Goal: Information Seeking & Learning: Learn about a topic

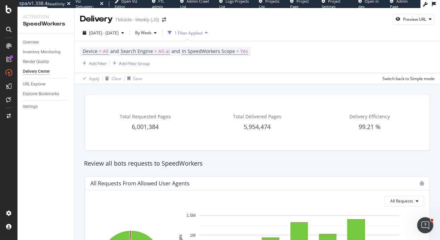
scroll to position [462, 0]
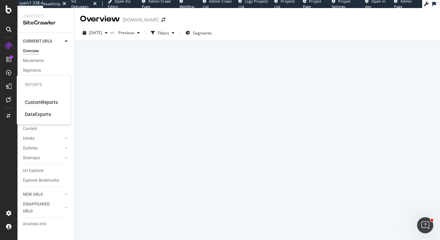
click at [34, 100] on div "CustomReports" at bounding box center [41, 102] width 33 height 7
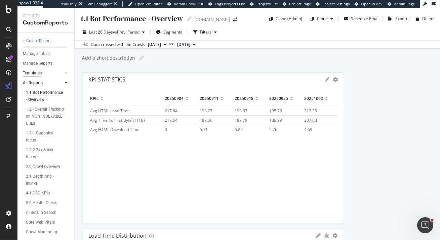
click at [34, 74] on div "Templates" at bounding box center [32, 73] width 19 height 7
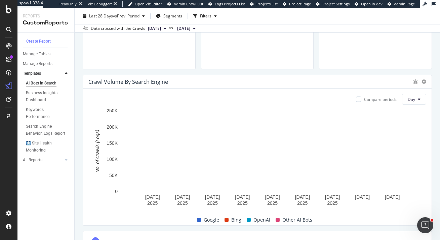
scroll to position [296, 0]
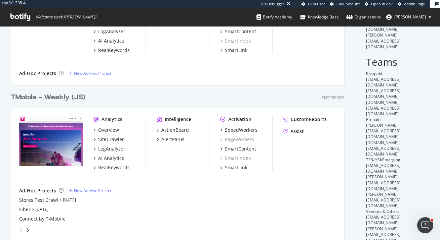
scroll to position [86, 0]
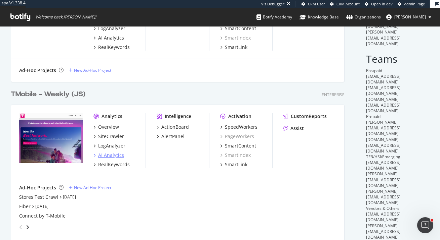
click at [120, 155] on div "AI Analytics" at bounding box center [111, 155] width 26 height 7
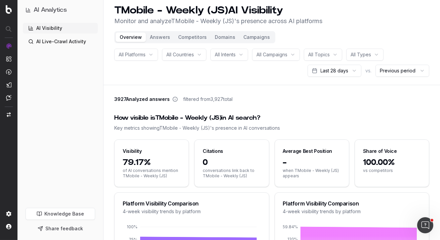
scroll to position [4, 0]
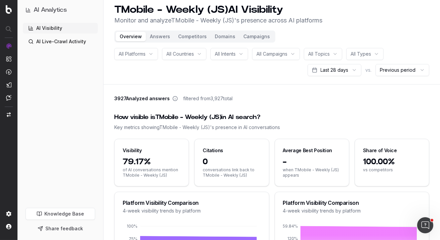
click at [147, 52] on div "All Platforms" at bounding box center [136, 54] width 44 height 12
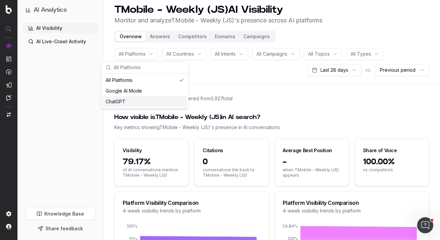
click at [195, 81] on header "TMobile - Weekly (JS) AI Visibility Monitor and analyze TMobile - Weekly (JS) '…" at bounding box center [271, 40] width 336 height 89
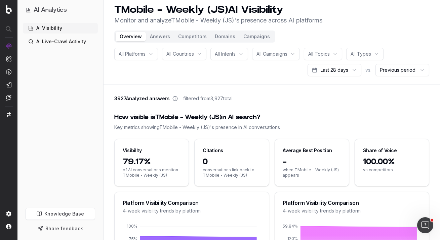
click at [153, 57] on div "All Platforms" at bounding box center [136, 54] width 44 height 12
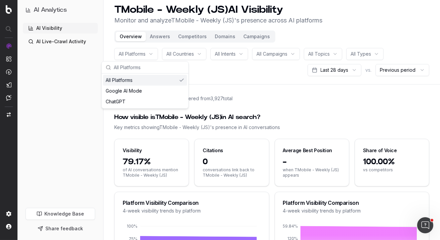
click at [153, 57] on div "All Platforms" at bounding box center [136, 54] width 44 height 12
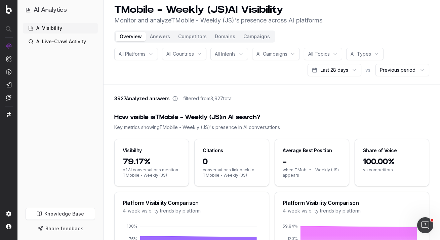
click at [190, 57] on div "All Countries" at bounding box center [184, 54] width 44 height 12
click at [227, 57] on span "All Intents" at bounding box center [225, 54] width 21 height 7
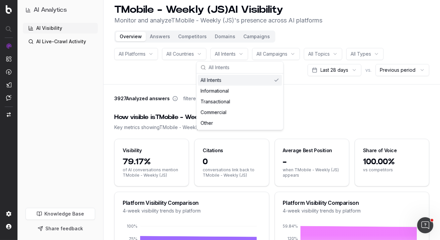
click at [278, 52] on span "All Campaigns" at bounding box center [271, 54] width 31 height 7
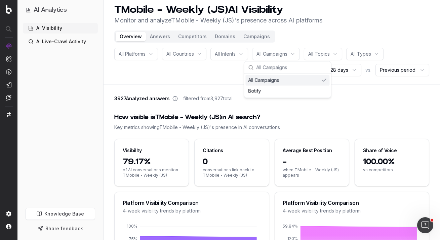
click at [326, 55] on span "All Topics" at bounding box center [318, 54] width 21 height 7
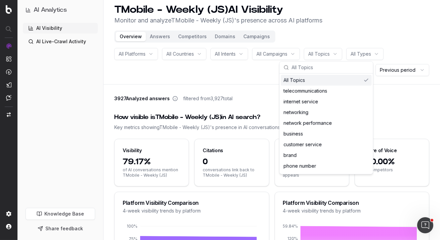
click at [287, 52] on span "All Campaigns" at bounding box center [271, 54] width 31 height 7
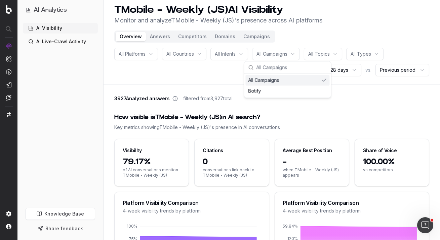
click at [336, 54] on div "All Topics" at bounding box center [323, 54] width 38 height 12
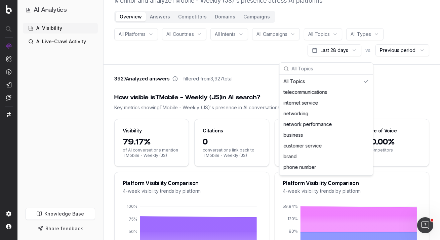
scroll to position [0, 0]
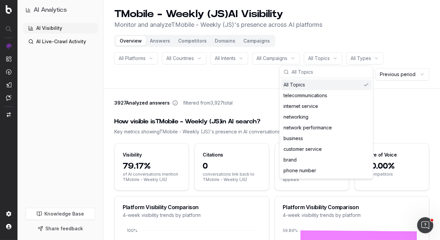
click at [383, 42] on header "TMobile - Weekly (JS) AI Visibility Monitor and analyze TMobile - Weekly (JS) '…" at bounding box center [271, 44] width 336 height 89
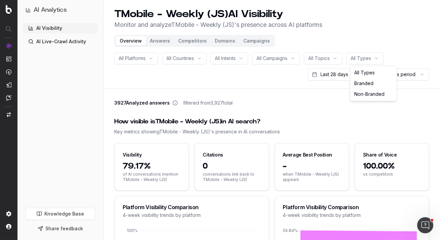
click at [374, 61] on html "AI Analytics AI Visibility AI Live-Crawl Activity Knowledge Base Share feedback…" at bounding box center [220, 120] width 440 height 240
click at [400, 29] on html "AI Analytics AI Visibility AI Live-Crawl Activity Knowledge Base Share feedback…" at bounding box center [220, 120] width 440 height 240
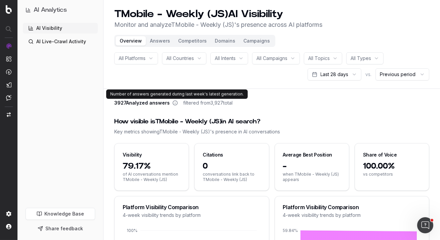
click at [174, 103] on icon at bounding box center [174, 102] width 5 height 5
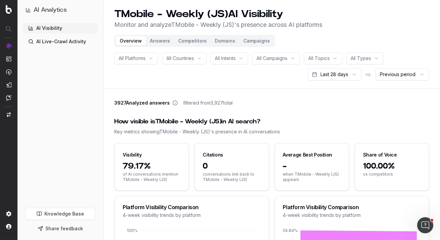
click at [174, 103] on icon at bounding box center [174, 102] width 5 height 5
click at [174, 102] on icon at bounding box center [174, 102] width 5 height 5
drag, startPoint x: 210, startPoint y: 101, endPoint x: 262, endPoint y: 104, distance: 51.8
click at [262, 104] on div "3927 Analyzed answers filtered from 3,927 total" at bounding box center [271, 104] width 315 height 9
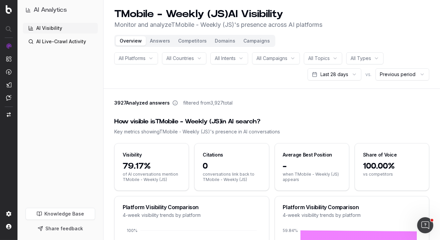
drag, startPoint x: 114, startPoint y: 103, endPoint x: 170, endPoint y: 106, distance: 55.1
click at [170, 106] on div "3927 Analyzed answers filtered from 3,927 total" at bounding box center [271, 104] width 315 height 9
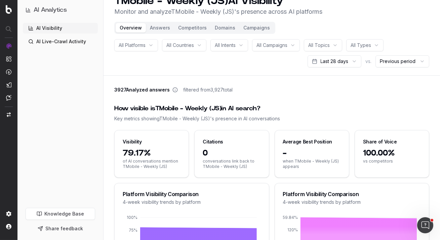
scroll to position [19, 0]
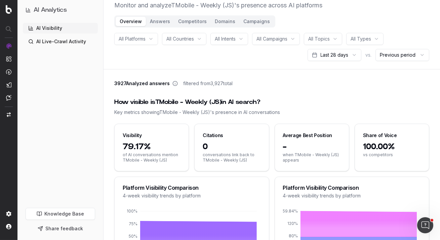
click at [155, 84] on span "3927 Analyzed answers" at bounding box center [141, 83] width 55 height 7
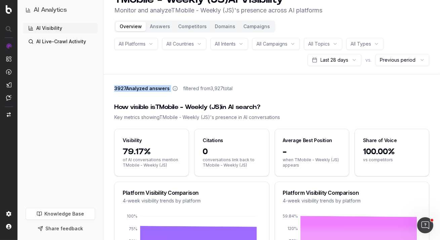
copy div "3927 Analyzed answers"
click at [173, 169] on div "79.17% of AI conversations mention TMobile - Weekly (JS)" at bounding box center [151, 162] width 74 height 30
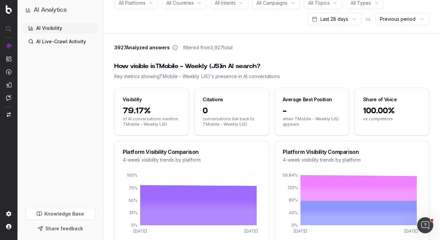
scroll to position [59, 0]
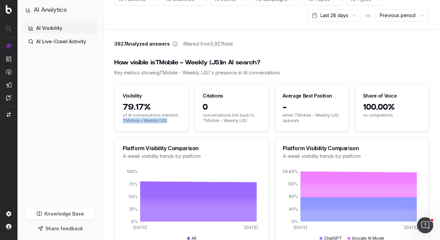
drag, startPoint x: 166, startPoint y: 121, endPoint x: 117, endPoint y: 121, distance: 48.3
click at [117, 121] on div "79.17% of AI conversations mention TMobile - Weekly (JS)" at bounding box center [151, 117] width 74 height 30
click at [224, 113] on span "conversations link back to TMobile - Weekly (JS)" at bounding box center [231, 118] width 58 height 11
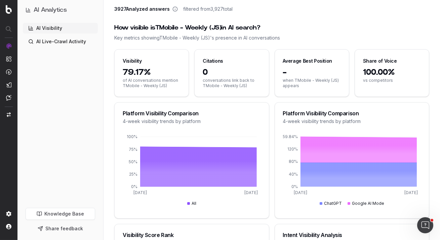
scroll to position [79, 0]
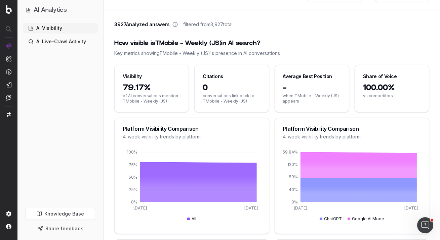
click at [241, 91] on span "0" at bounding box center [231, 88] width 58 height 11
click at [241, 90] on span "0" at bounding box center [231, 88] width 58 height 11
click at [149, 91] on span "79.17%" at bounding box center [152, 88] width 58 height 11
click at [135, 88] on span "79.17%" at bounding box center [152, 88] width 58 height 11
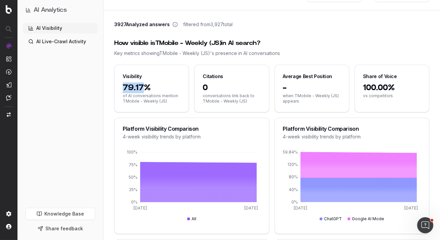
click at [135, 88] on span "79.17%" at bounding box center [152, 88] width 58 height 11
click at [380, 95] on span "vs competitors" at bounding box center [392, 95] width 58 height 5
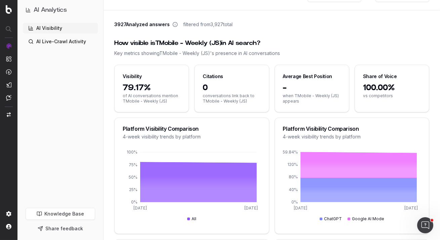
click at [368, 78] on div "Share of Voice" at bounding box center [380, 76] width 34 height 7
drag, startPoint x: 365, startPoint y: 89, endPoint x: 400, endPoint y: 98, distance: 36.4
click at [400, 98] on div "100.00% vs competitors" at bounding box center [392, 98] width 74 height 30
click at [400, 98] on span "vs competitors" at bounding box center [392, 95] width 58 height 5
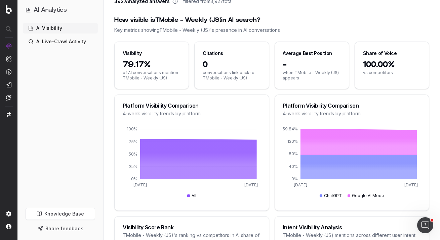
scroll to position [110, 0]
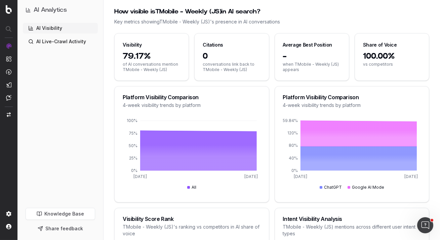
click at [374, 65] on span "vs competitors" at bounding box center [392, 64] width 58 height 5
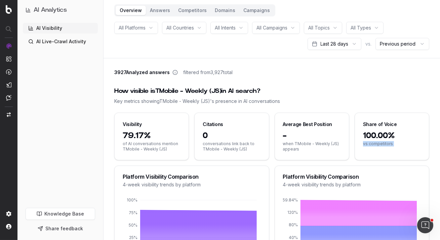
scroll to position [55, 0]
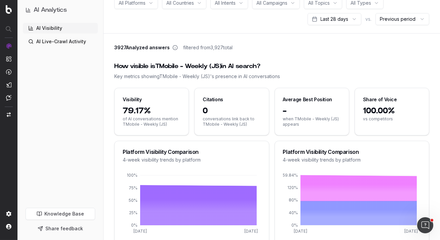
click at [176, 100] on div "Visibility" at bounding box center [151, 96] width 74 height 17
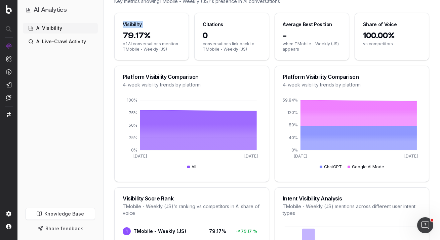
scroll to position [91, 0]
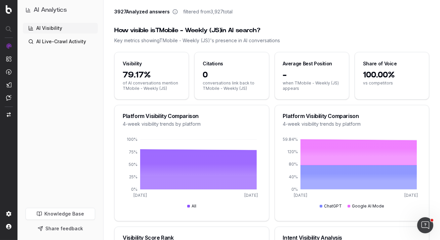
click at [170, 81] on span "of AI conversations mention TMobile - Weekly (JS)" at bounding box center [152, 86] width 58 height 11
click at [244, 71] on span "0" at bounding box center [231, 75] width 58 height 11
click at [205, 76] on span "0" at bounding box center [231, 75] width 58 height 11
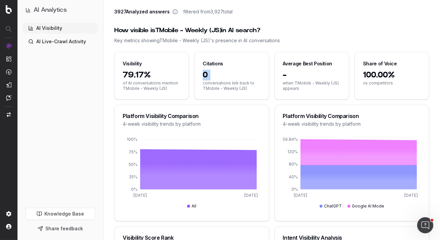
click at [205, 76] on span "0" at bounding box center [231, 75] width 58 height 11
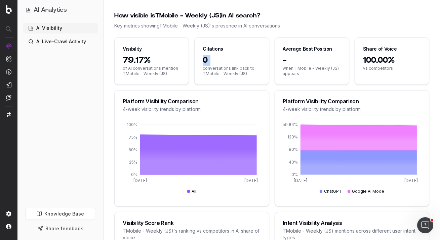
scroll to position [111, 0]
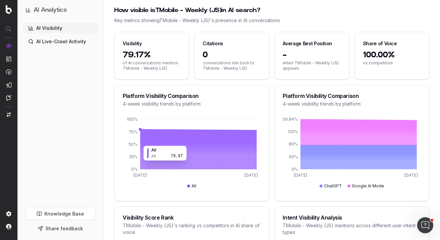
click at [186, 142] on icon at bounding box center [198, 150] width 117 height 40
drag, startPoint x: 143, startPoint y: 108, endPoint x: 201, endPoint y: 110, distance: 58.1
click at [201, 110] on div "Platform Visibility Comparison 4-week visibility trends by platform" at bounding box center [191, 100] width 154 height 30
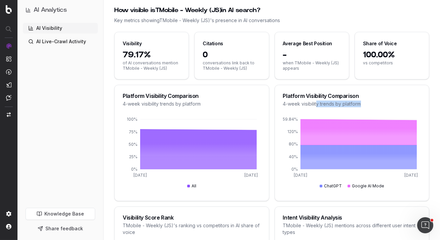
drag, startPoint x: 316, startPoint y: 102, endPoint x: 372, endPoint y: 106, distance: 56.9
click at [373, 106] on div "4-week visibility trends by platform" at bounding box center [352, 104] width 138 height 7
click at [372, 106] on div "4-week visibility trends by platform" at bounding box center [352, 104] width 138 height 7
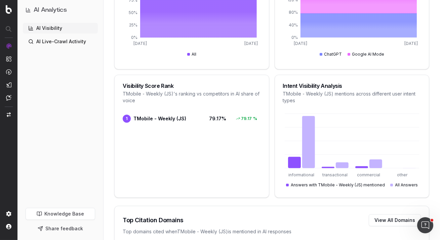
scroll to position [268, 0]
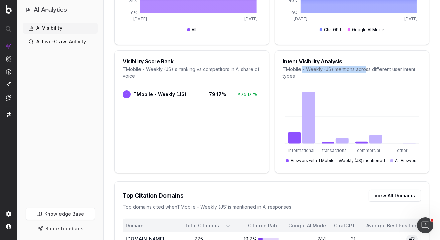
drag, startPoint x: 300, startPoint y: 68, endPoint x: 365, endPoint y: 72, distance: 64.6
click at [365, 72] on div "TMobile - Weekly (JS) mentions across different user intent types" at bounding box center [352, 72] width 138 height 13
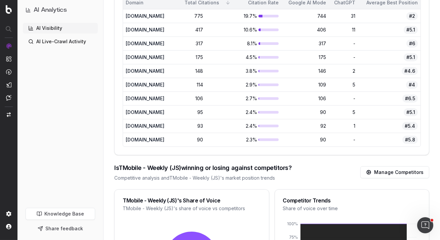
scroll to position [407, 0]
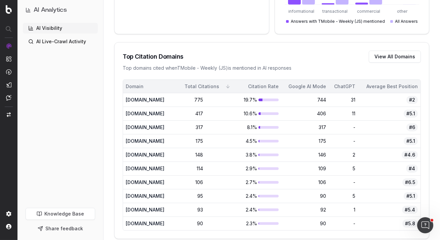
click at [203, 100] on div "775" at bounding box center [191, 100] width 23 height 7
click at [154, 99] on div "www.t-mobile.com" at bounding box center [147, 100] width 43 height 7
drag, startPoint x: 223, startPoint y: 101, endPoint x: 195, endPoint y: 101, distance: 28.2
click at [195, 101] on td "775" at bounding box center [203, 100] width 65 height 14
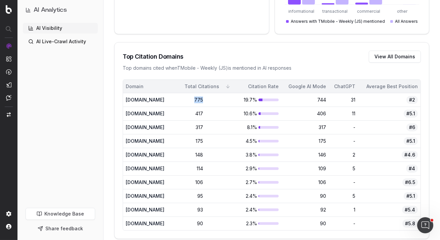
click at [195, 101] on td "775" at bounding box center [203, 100] width 65 height 14
click at [203, 100] on div "775" at bounding box center [191, 100] width 23 height 7
click at [410, 101] on span "#2" at bounding box center [411, 100] width 11 height 8
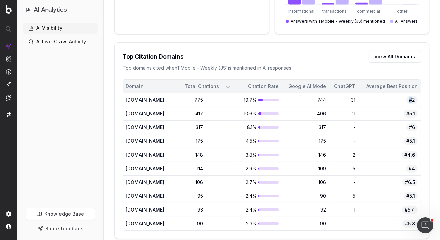
click at [410, 101] on span "#2" at bounding box center [411, 100] width 11 height 8
click at [326, 99] on div "744" at bounding box center [305, 100] width 42 height 7
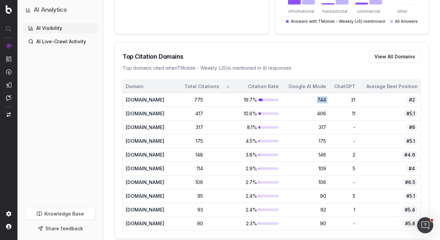
click at [358, 96] on td "31" at bounding box center [342, 100] width 29 height 14
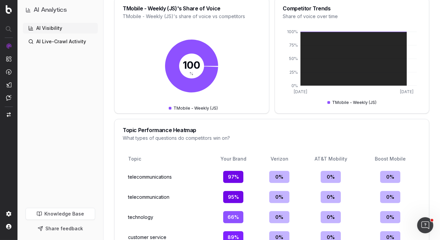
scroll to position [644, 0]
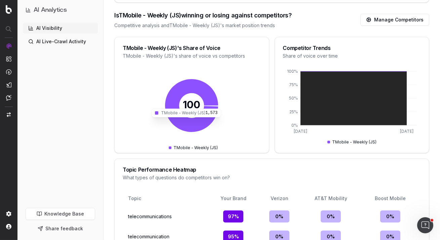
click at [210, 116] on icon at bounding box center [191, 105] width 53 height 53
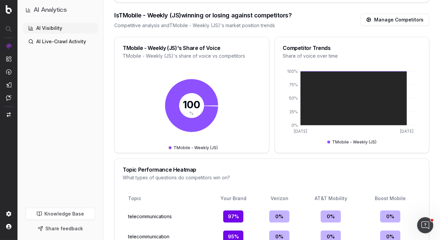
click at [229, 113] on icon "100 %" at bounding box center [191, 110] width 84 height 84
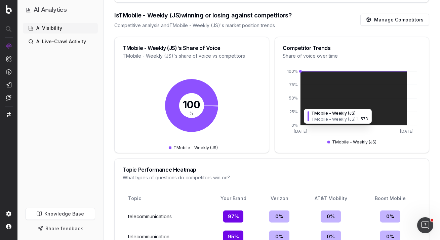
click at [333, 105] on icon at bounding box center [353, 99] width 106 height 54
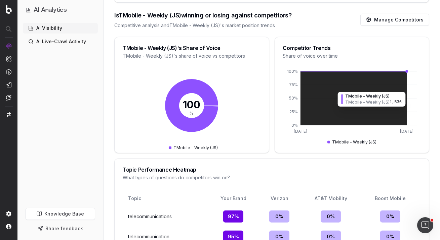
click at [333, 105] on icon at bounding box center [353, 99] width 106 height 54
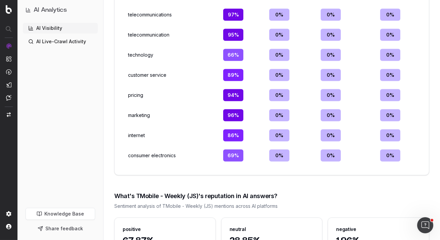
scroll to position [883, 0]
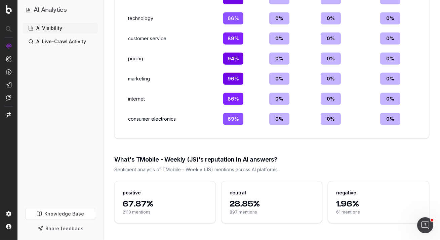
click at [151, 196] on div "positive" at bounding box center [164, 190] width 101 height 17
click at [257, 197] on div "neutral" at bounding box center [271, 190] width 101 height 17
click at [356, 199] on span "1.96%" at bounding box center [378, 204] width 85 height 11
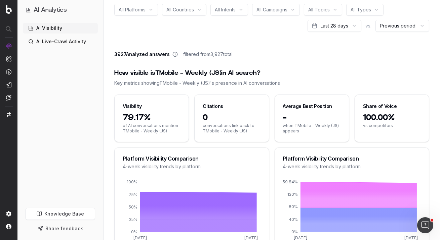
scroll to position [0, 0]
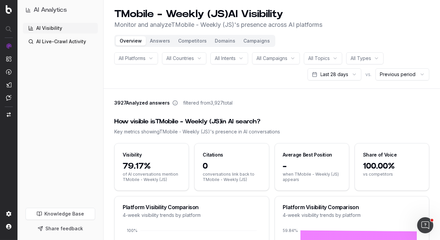
click at [163, 39] on button "Answers" at bounding box center [160, 40] width 28 height 9
click at [159, 43] on button "Answers" at bounding box center [160, 40] width 28 height 9
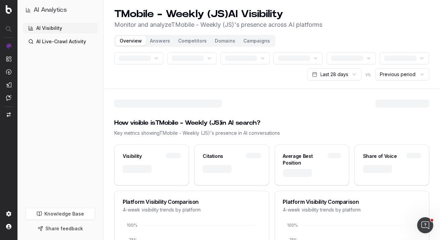
click at [162, 40] on button "Answers" at bounding box center [160, 40] width 28 height 9
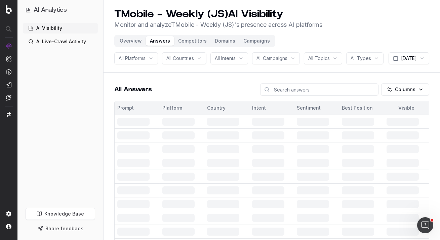
click at [131, 39] on button "Overview" at bounding box center [130, 40] width 30 height 9
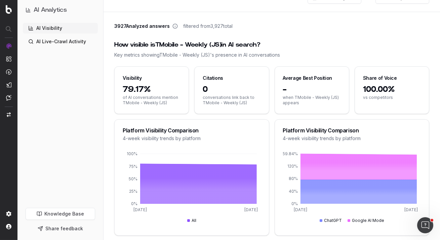
scroll to position [3, 0]
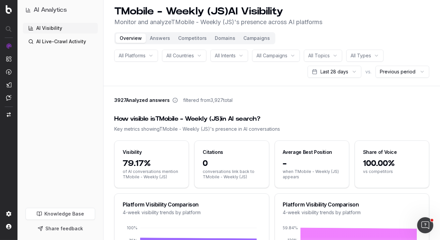
click at [166, 40] on button "Answers" at bounding box center [160, 38] width 28 height 9
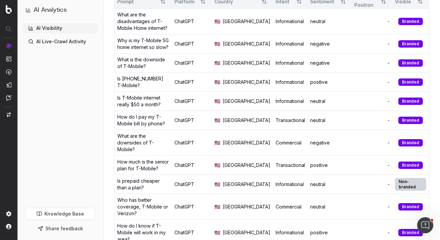
scroll to position [120, 0]
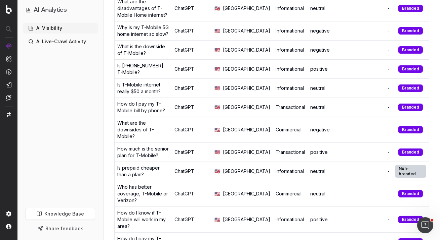
click at [169, 18] on div "What are the disadvantages of T-Mobile Home internet?" at bounding box center [143, 8] width 52 height 20
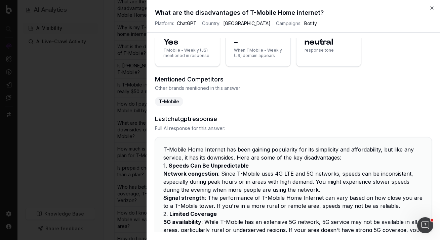
scroll to position [0, 0]
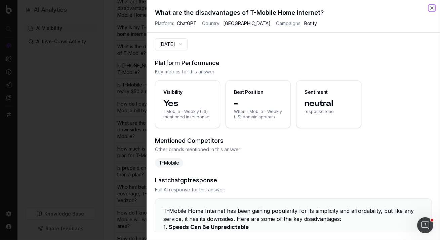
click at [432, 9] on icon "button" at bounding box center [431, 8] width 3 height 3
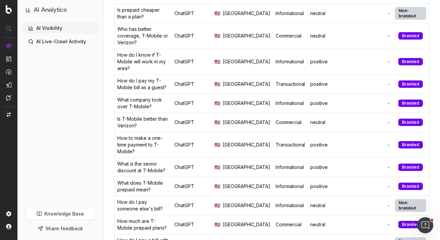
scroll to position [281, 0]
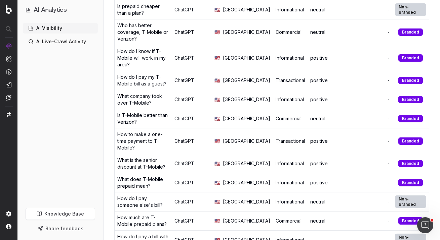
click at [163, 112] on div "Is T-Mobile better than Verizon?" at bounding box center [143, 118] width 52 height 13
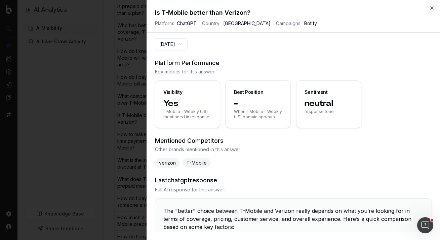
scroll to position [4, 0]
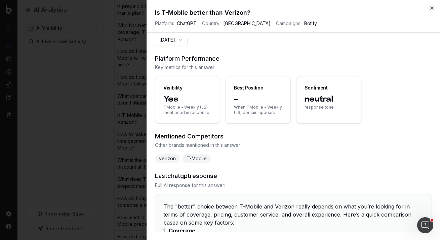
click at [175, 101] on span "Yes" at bounding box center [187, 99] width 48 height 11
click at [312, 90] on div "Sentiment" at bounding box center [315, 88] width 23 height 7
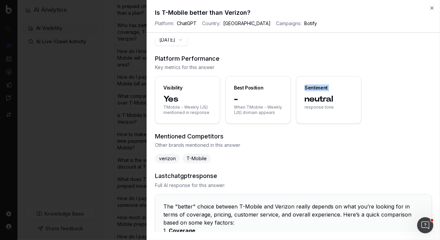
click at [312, 90] on div "Sentiment" at bounding box center [315, 88] width 23 height 7
click at [223, 134] on h3 "Mentioned Competitors" at bounding box center [293, 136] width 277 height 9
click at [168, 158] on span "verizon" at bounding box center [167, 158] width 25 height 9
click at [213, 161] on div "verizon T-Mobile" at bounding box center [293, 158] width 277 height 9
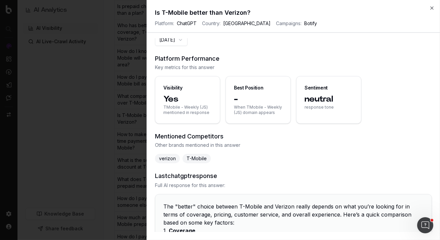
click at [204, 161] on span "T-Mobile" at bounding box center [196, 158] width 28 height 9
click at [250, 168] on div "2025-10-02 Platform Performance Key metrics for this answer Visibility Yes TMob…" at bounding box center [293, 135] width 293 height 194
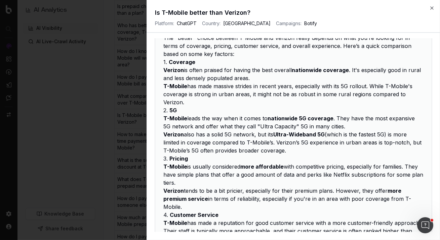
scroll to position [176, 0]
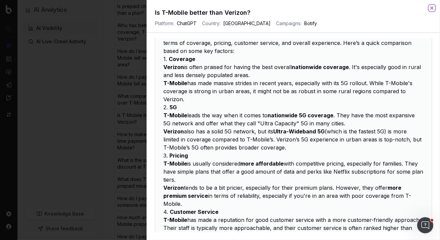
click at [431, 7] on icon "button" at bounding box center [431, 7] width 5 height 5
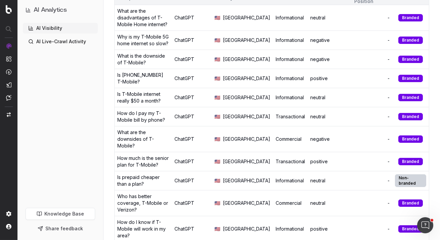
scroll to position [0, 0]
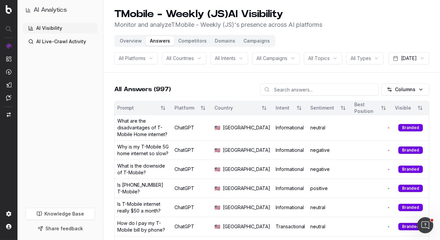
click at [305, 96] on input at bounding box center [319, 90] width 118 height 12
type input "t"
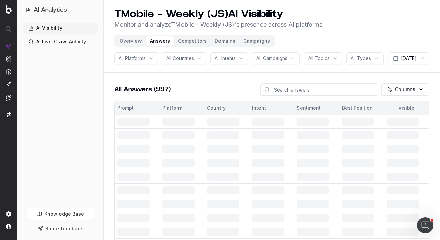
click at [213, 73] on header "TMobile - Weekly (JS) AI Visibility Monitor and analyze TMobile - Weekly (JS) '…" at bounding box center [271, 36] width 336 height 73
click at [192, 101] on div "All Answers (997) Columns" at bounding box center [271, 92] width 315 height 17
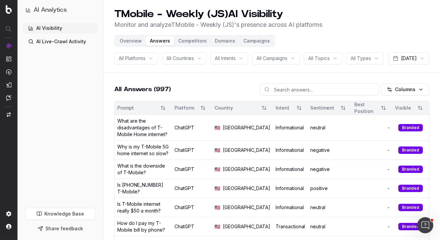
click at [235, 59] on span "All Intents" at bounding box center [225, 58] width 21 height 7
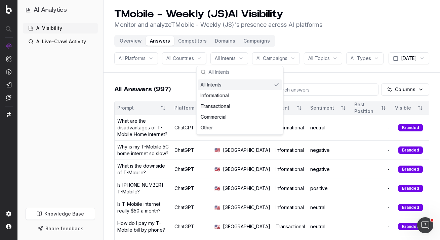
click at [235, 59] on span "All Intents" at bounding box center [225, 58] width 21 height 7
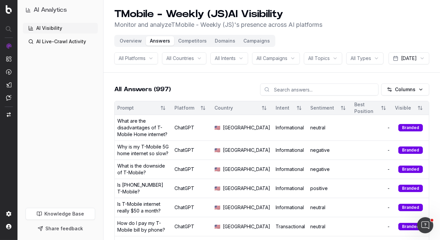
click at [334, 58] on div "All Topics" at bounding box center [323, 58] width 38 height 12
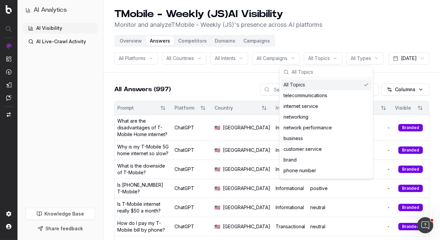
click at [334, 58] on div "All Topics" at bounding box center [323, 58] width 38 height 12
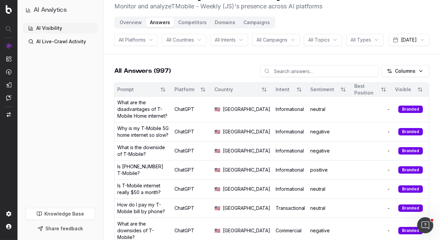
scroll to position [37, 0]
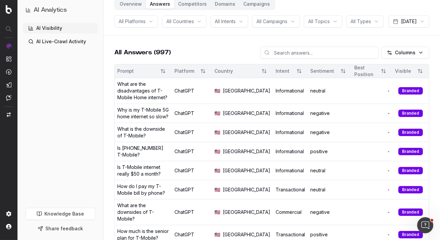
click at [156, 57] on h2 "All Answers (997)" at bounding box center [142, 52] width 56 height 9
click at [305, 59] on input at bounding box center [319, 53] width 118 height 12
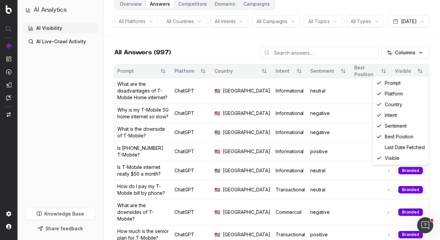
click at [402, 71] on html "AI Analytics AI Visibility AI Live-Crawl Activity Knowledge Base Share feedback…" at bounding box center [220, 83] width 440 height 240
click at [406, 70] on html "AI Analytics AI Visibility AI Live-Crawl Activity Knowledge Base Share feedback…" at bounding box center [220, 83] width 440 height 240
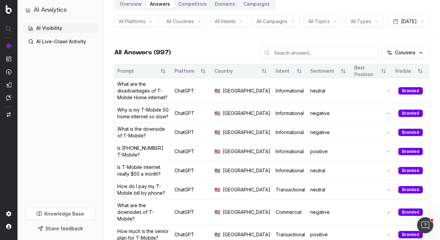
click at [165, 101] on div "What are the disadvantages of T-Mobile Home internet?" at bounding box center [143, 91] width 52 height 20
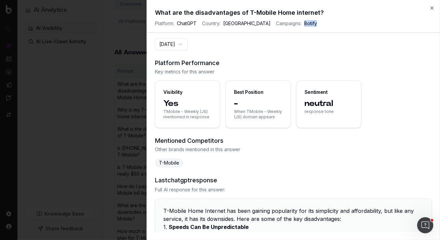
drag, startPoint x: 311, startPoint y: 24, endPoint x: 344, endPoint y: 26, distance: 32.9
click at [344, 26] on span "Platform: ChatGPT Country: United States of America Campaigns: Botify" at bounding box center [293, 23] width 277 height 7
click at [201, 25] on span "Platform: ChatGPT Country: United States of America Campaigns: Botify" at bounding box center [293, 23] width 277 height 7
click at [241, 25] on span "[GEOGRAPHIC_DATA]" at bounding box center [246, 23] width 47 height 7
click at [180, 42] on button "2025-10-02" at bounding box center [171, 44] width 33 height 12
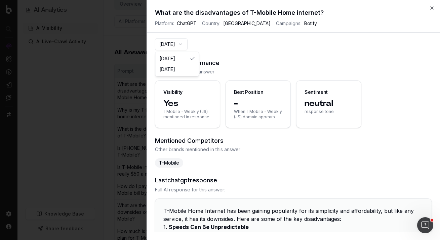
click at [230, 41] on section "2025-10-02" at bounding box center [293, 44] width 277 height 12
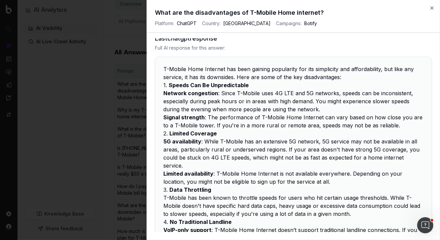
scroll to position [0, 0]
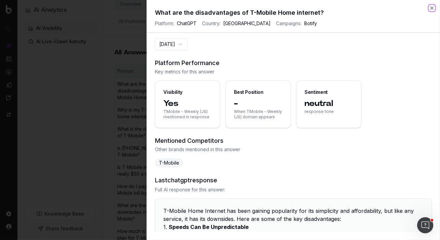
click at [433, 9] on icon "button" at bounding box center [431, 7] width 5 height 5
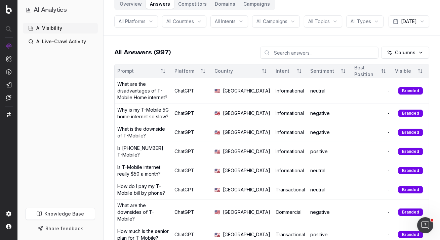
scroll to position [73, 0]
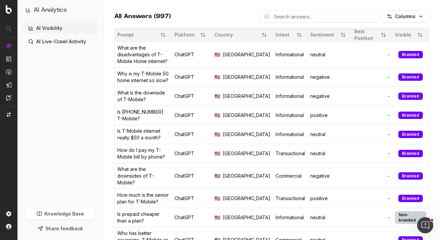
click at [150, 103] on div "What is the downside of T-Mobile?" at bounding box center [143, 96] width 52 height 13
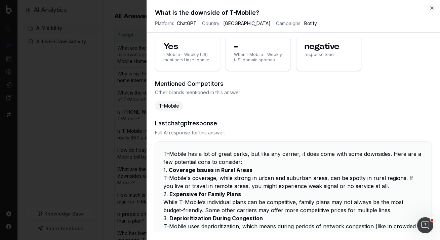
scroll to position [0, 0]
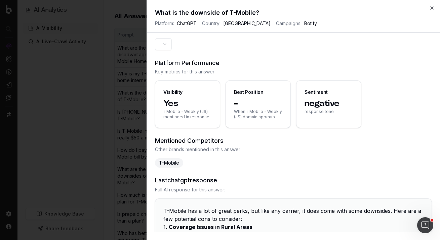
click at [429, 9] on icon "button" at bounding box center [431, 7] width 5 height 5
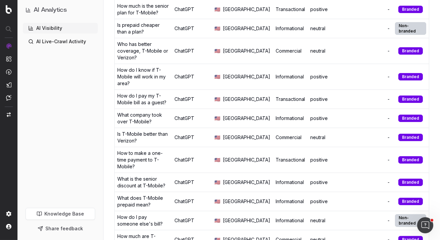
scroll to position [245, 0]
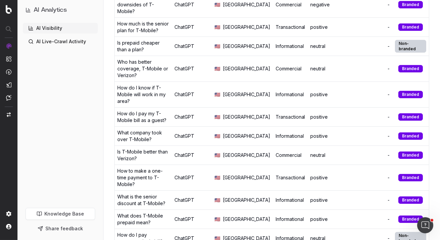
click at [142, 149] on div "Is T-Mobile better than Verizon?" at bounding box center [143, 155] width 52 height 13
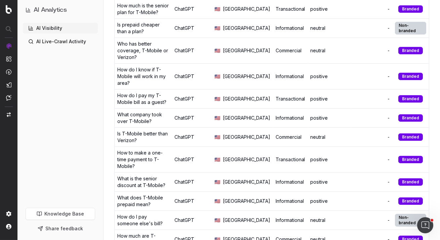
scroll to position [265, 0]
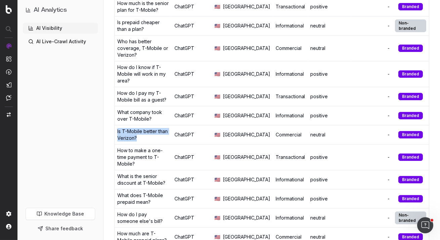
drag, startPoint x: 139, startPoint y: 126, endPoint x: 115, endPoint y: 121, distance: 24.6
click at [115, 126] on td "Is T-Mobile better than Verizon?" at bounding box center [142, 135] width 57 height 19
copy div "Is T-Mobile better than Verizon?"
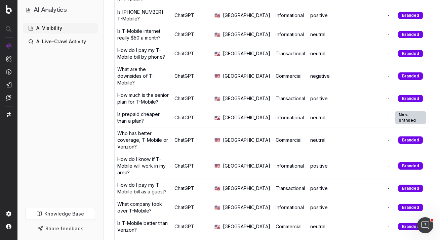
scroll to position [0, 0]
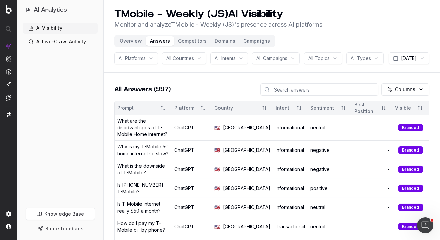
click at [219, 43] on button "Domains" at bounding box center [225, 40] width 29 height 9
click at [228, 42] on button "Domains" at bounding box center [225, 40] width 29 height 9
click at [184, 39] on button "Competitors" at bounding box center [192, 40] width 37 height 9
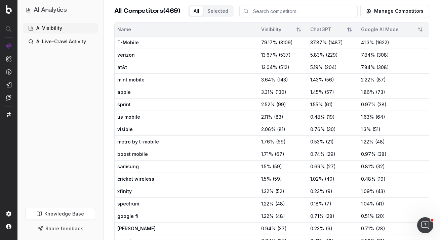
scroll to position [102, 0]
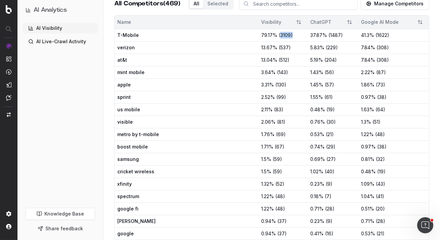
drag, startPoint x: 263, startPoint y: 34, endPoint x: 291, endPoint y: 35, distance: 28.6
click at [291, 35] on div "79.17 % ( 3109 )" at bounding box center [283, 35] width 44 height 7
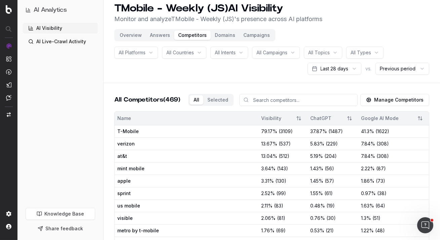
scroll to position [0, 0]
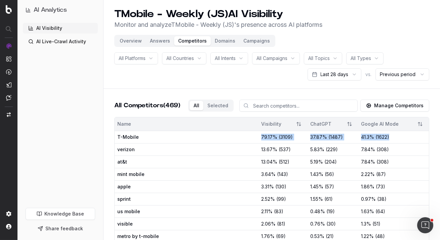
drag, startPoint x: 242, startPoint y: 137, endPoint x: 402, endPoint y: 139, distance: 159.2
click at [402, 139] on tr "T-Mobile 79.17 % ( 3109 ) 37.87 % ( 1487 ) 41.3 % ( 1622 )" at bounding box center [271, 137] width 314 height 12
click at [238, 113] on div "All Competitors (469) All Selected Manage Competitors" at bounding box center [271, 108] width 315 height 17
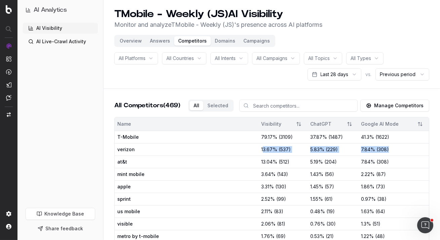
drag, startPoint x: 247, startPoint y: 150, endPoint x: 395, endPoint y: 153, distance: 147.4
click at [395, 153] on tr "verizon 13.67 % ( 537 ) 5.83 % ( 229 ) 7.84 % ( 308 )" at bounding box center [271, 149] width 314 height 12
click at [270, 84] on header "TMobile - Weekly (JS) AI Visibility Monitor and analyze TMobile - Weekly (JS) '…" at bounding box center [271, 44] width 336 height 89
click at [226, 42] on button "Domains" at bounding box center [225, 40] width 29 height 9
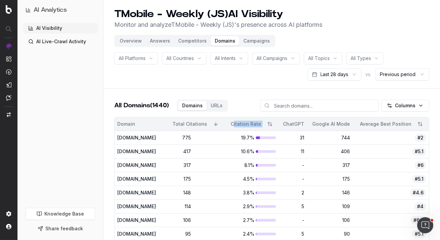
drag, startPoint x: 261, startPoint y: 123, endPoint x: 277, endPoint y: 127, distance: 15.9
click at [276, 127] on div "Citation Rate" at bounding box center [251, 124] width 49 height 12
click at [251, 142] on td "19.7%" at bounding box center [251, 138] width 54 height 14
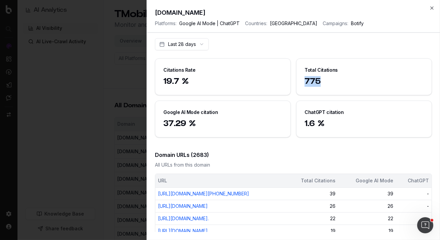
drag, startPoint x: 325, startPoint y: 82, endPoint x: 301, endPoint y: 82, distance: 23.8
click at [301, 82] on div "775" at bounding box center [363, 85] width 135 height 19
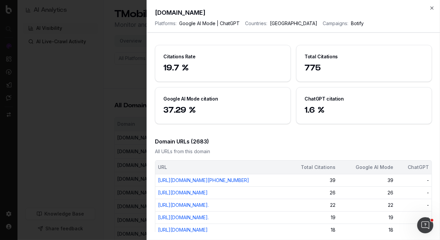
scroll to position [27, 0]
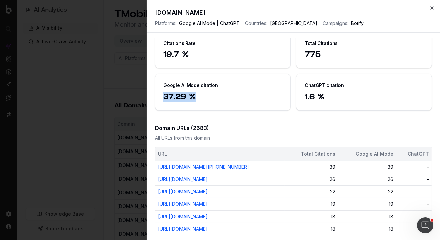
drag, startPoint x: 209, startPoint y: 92, endPoint x: 144, endPoint y: 92, distance: 64.8
click at [144, 92] on body "AI Analytics AI Visibility AI Live-Crawl Activity Knowledge Base Share feedback…" at bounding box center [220, 120] width 440 height 240
click at [207, 98] on span "37.29 %" at bounding box center [222, 97] width 119 height 11
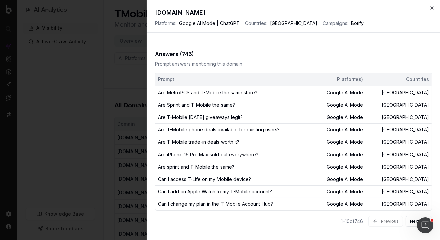
scroll to position [0, 0]
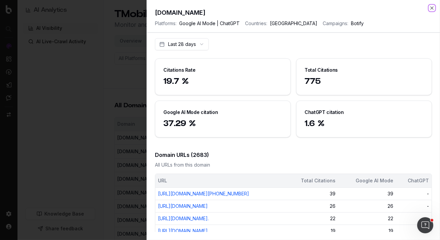
click at [433, 6] on icon "button" at bounding box center [431, 7] width 5 height 5
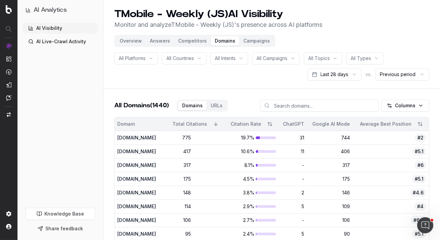
click at [259, 41] on button "Campaigns" at bounding box center [256, 40] width 35 height 9
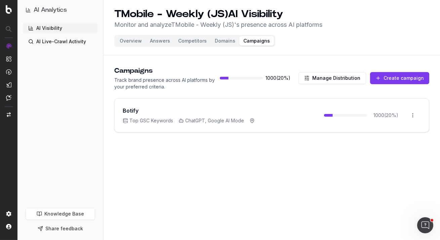
click at [405, 77] on button "Create campaign" at bounding box center [399, 78] width 59 height 12
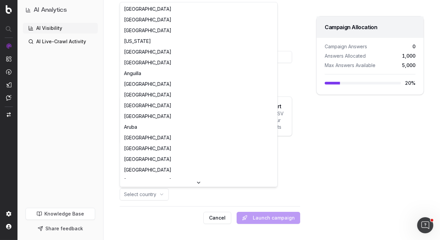
click at [162, 197] on html "AI Analytics AI Visibility AI Live-Crawl Activity Knowledge Base Share feedback…" at bounding box center [220, 120] width 440 height 240
click at [276, 161] on html "AI Analytics AI Visibility AI Live-Crawl Activity Knowledge Base Share feedback…" at bounding box center [220, 120] width 440 height 240
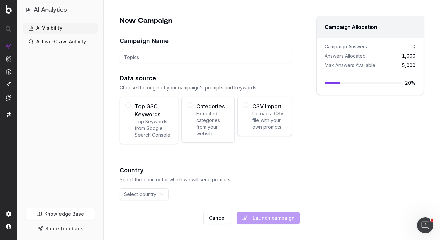
click at [180, 58] on input "Campaign Name" at bounding box center [206, 57] width 172 height 12
click at [125, 141] on div "Top GSC Keywords Top Keywords from Google Search Console" at bounding box center [149, 121] width 59 height 48
click at [125, 108] on button "Top GSC Keywords Top Keywords from Google Search Console" at bounding box center [127, 104] width 5 height 5
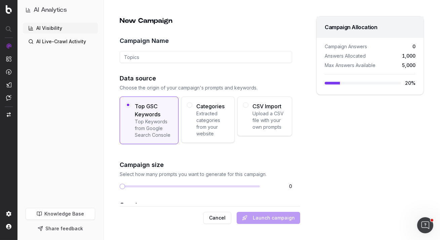
click at [125, 141] on div "Top GSC Keywords Top Keywords from Google Search Console" at bounding box center [149, 121] width 59 height 48
click at [125, 108] on button "Top GSC Keywords Top Keywords from Google Search Console" at bounding box center [127, 104] width 5 height 5
click at [143, 113] on span "Top GSC Keywords" at bounding box center [154, 110] width 38 height 16
click at [131, 108] on button "Top GSC Keywords Top Keywords from Google Search Console" at bounding box center [127, 104] width 5 height 5
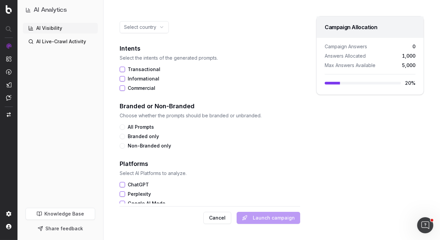
scroll to position [213, 0]
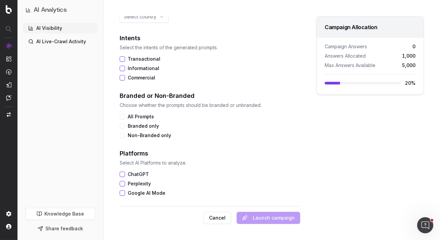
click at [124, 136] on button "Non-Branded only" at bounding box center [122, 135] width 5 height 5
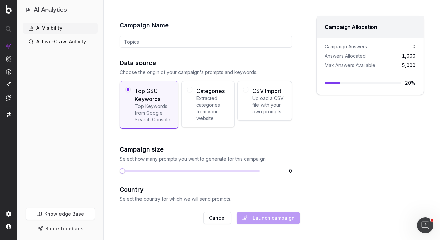
scroll to position [0, 0]
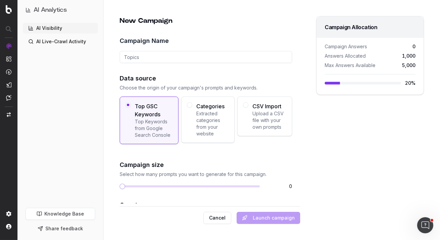
click at [217, 220] on button "Cancel" at bounding box center [217, 218] width 28 height 12
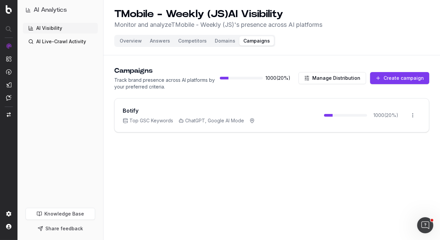
click at [345, 81] on button "Manage Distribution" at bounding box center [331, 78] width 67 height 12
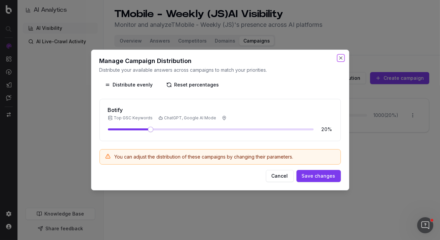
click at [339, 59] on button "Close" at bounding box center [340, 57] width 5 height 5
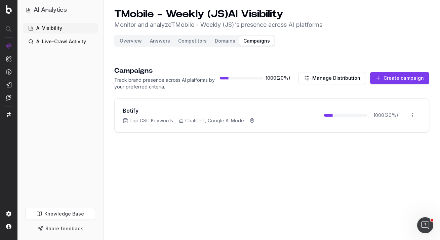
click at [63, 27] on link "AI Visibility" at bounding box center [60, 28] width 75 height 11
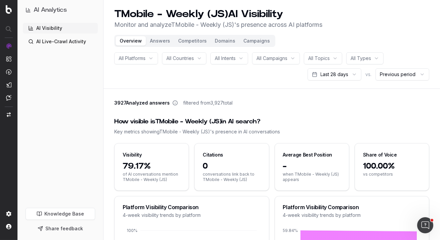
click at [74, 43] on link "AI Live-Crawl Activity" at bounding box center [60, 41] width 75 height 11
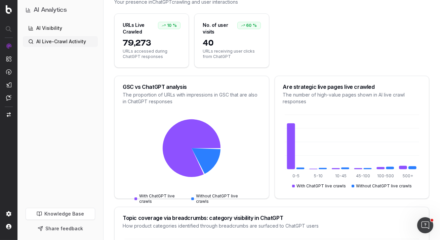
scroll to position [97, 0]
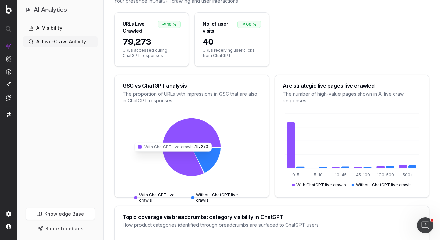
click at [187, 147] on icon at bounding box center [192, 148] width 58 height 58
click at [182, 152] on icon at bounding box center [192, 148] width 58 height 58
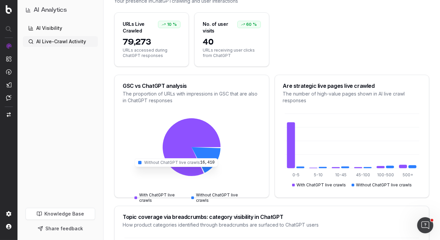
click at [210, 159] on icon at bounding box center [205, 160] width 29 height 26
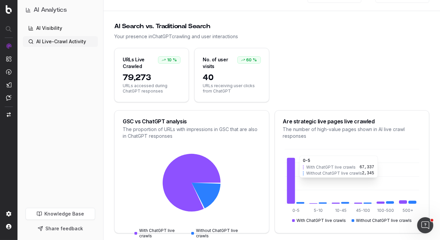
scroll to position [0, 0]
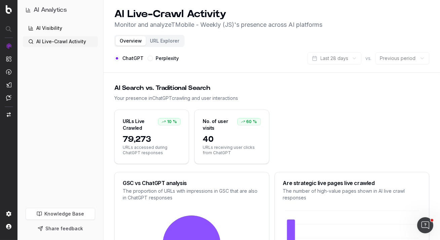
click at [221, 126] on div "No. of user visits" at bounding box center [219, 124] width 34 height 13
click at [216, 133] on div "No. of user visits 60 %" at bounding box center [231, 122] width 74 height 24
click at [128, 118] on div "URLs Live Crawled 10 %" at bounding box center [151, 122] width 74 height 24
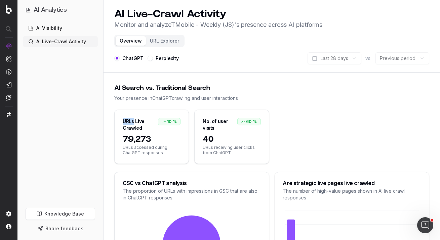
click at [128, 118] on div "URLs Live Crawled 10 %" at bounding box center [151, 122] width 74 height 24
click at [129, 120] on div "URLs Live Crawled" at bounding box center [140, 124] width 35 height 13
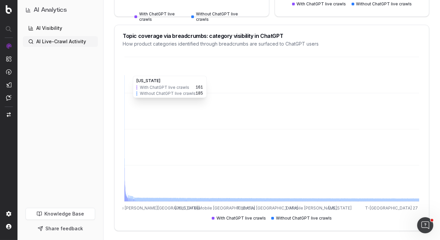
scroll to position [288, 0]
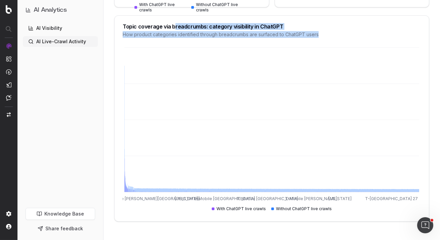
drag, startPoint x: 172, startPoint y: 25, endPoint x: 293, endPoint y: 40, distance: 122.1
click at [293, 40] on div "Topic coverage via breadcrumbs: category visibility in ChatGPT How product cate…" at bounding box center [271, 31] width 314 height 30
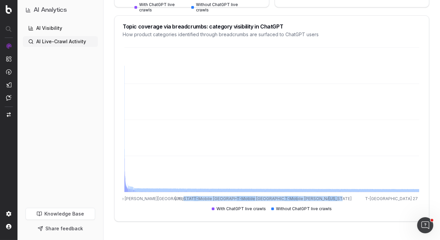
drag, startPoint x: 184, startPoint y: 195, endPoint x: 352, endPoint y: 199, distance: 167.9
click at [352, 199] on icon "T-Mobile Farr Village Mississippi T-Mobile South Bay T-Mobile Keizer Station T-…" at bounding box center [272, 130] width 298 height 168
click at [248, 208] on div "With ChatGPT live crawls" at bounding box center [239, 208] width 54 height 5
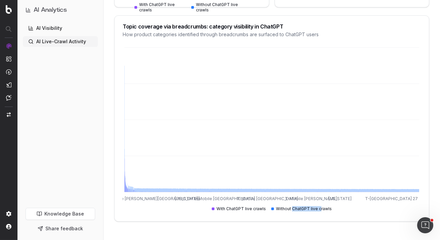
drag, startPoint x: 292, startPoint y: 210, endPoint x: 319, endPoint y: 210, distance: 26.2
click at [320, 210] on div "Without ChatGPT live crawls" at bounding box center [301, 208] width 60 height 5
click at [317, 210] on div "Without ChatGPT live crawls" at bounding box center [301, 208] width 60 height 5
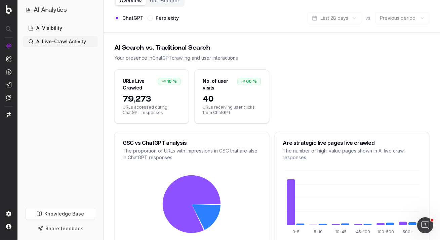
scroll to position [0, 0]
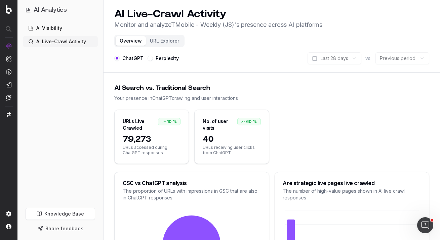
click at [149, 58] on button "Perplexity" at bounding box center [149, 58] width 5 height 5
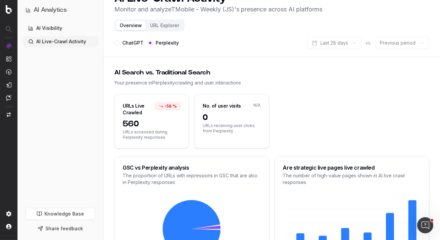
scroll to position [14, 0]
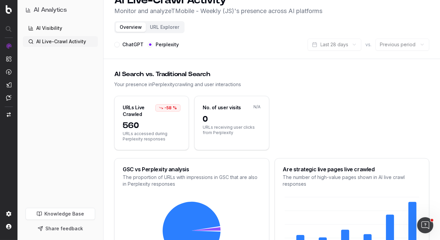
click at [124, 45] on label "ChatGPT" at bounding box center [132, 44] width 21 height 5
click at [120, 45] on button "ChatGPT" at bounding box center [116, 44] width 5 height 5
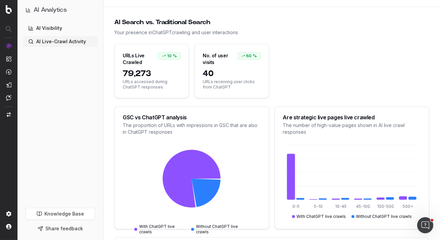
scroll to position [105, 0]
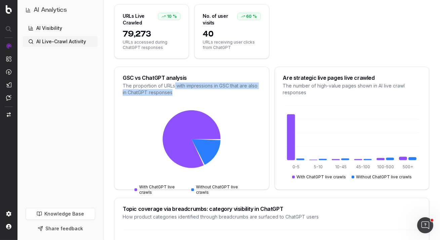
drag, startPoint x: 175, startPoint y: 84, endPoint x: 243, endPoint y: 92, distance: 68.3
click at [243, 92] on div "The proportion of URLs with impressions in GSC that are also in ChatGPT respons…" at bounding box center [192, 89] width 138 height 13
drag, startPoint x: 148, startPoint y: 87, endPoint x: 211, endPoint y: 100, distance: 63.6
click at [211, 100] on div "GSC vs ChatGPT analysis The proportion of URLs with impressions in GSC that are…" at bounding box center [191, 128] width 155 height 123
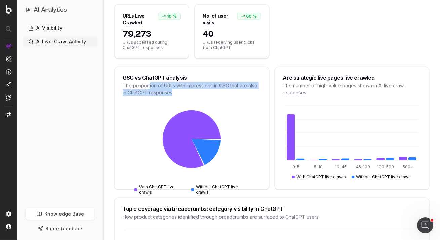
click at [211, 100] on icon at bounding box center [192, 146] width 118 height 101
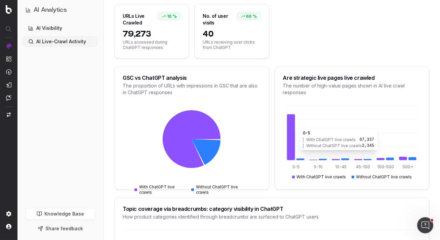
click at [291, 125] on icon at bounding box center [290, 137] width 8 height 46
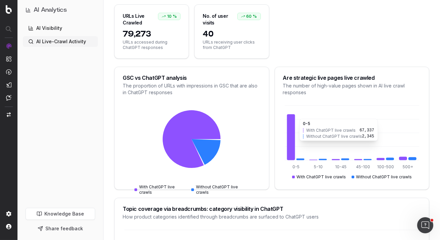
click at [291, 125] on icon at bounding box center [290, 137] width 8 height 46
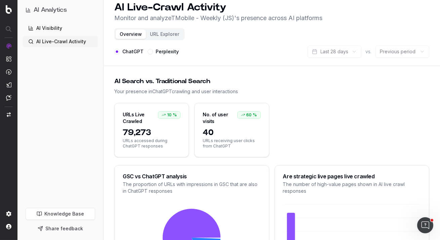
scroll to position [0, 0]
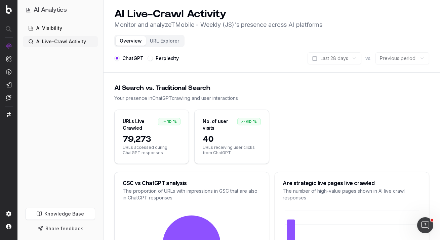
click at [160, 37] on button "URL Explorer" at bounding box center [164, 40] width 37 height 9
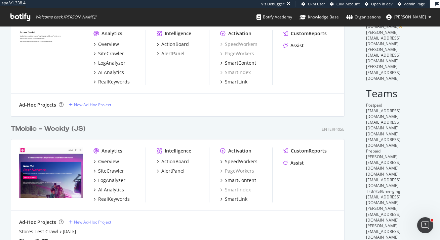
scroll to position [46, 0]
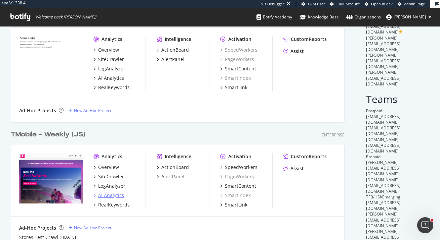
click at [106, 196] on div "AI Analytics" at bounding box center [111, 195] width 26 height 7
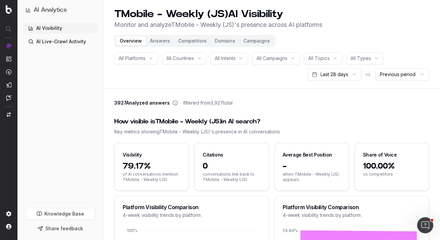
click at [56, 24] on link "AI Visibility" at bounding box center [60, 28] width 75 height 11
click at [148, 53] on div "All Platforms" at bounding box center [136, 58] width 44 height 12
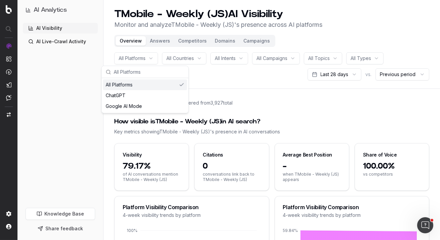
click at [201, 73] on div "All Platforms All Countries All Intents All Campaigns All Topics All Types Last…" at bounding box center [271, 66] width 315 height 28
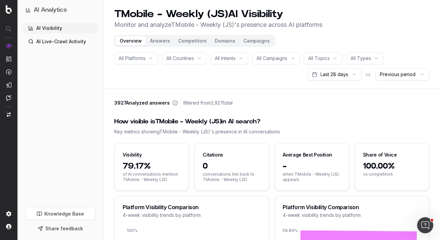
click at [199, 59] on div "All Countries" at bounding box center [184, 58] width 44 height 12
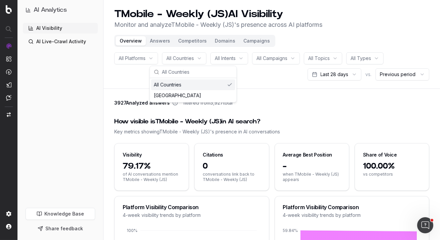
click at [199, 59] on div "All Countries" at bounding box center [184, 58] width 44 height 12
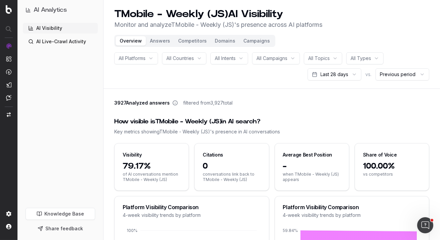
click at [244, 59] on div "All Intents" at bounding box center [229, 58] width 38 height 12
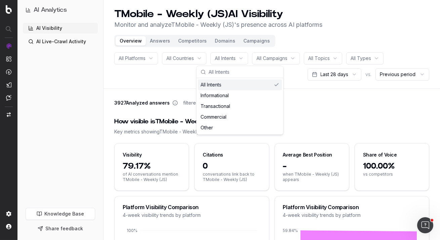
click at [244, 59] on div "All Intents" at bounding box center [229, 58] width 38 height 12
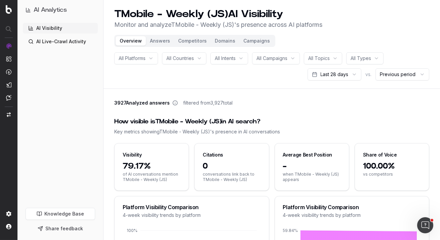
click at [287, 58] on span "All Campaigns" at bounding box center [271, 58] width 31 height 7
click at [259, 40] on button "Campaigns" at bounding box center [256, 40] width 35 height 9
click at [259, 42] on button "Campaigns" at bounding box center [256, 40] width 35 height 9
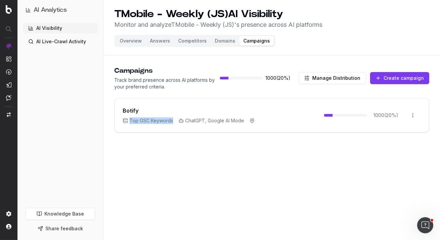
drag, startPoint x: 130, startPoint y: 120, endPoint x: 175, endPoint y: 120, distance: 44.7
click at [175, 120] on div "Top GSC Keywords ChatGPT, Google AI Mode" at bounding box center [189, 121] width 132 height 7
click at [167, 119] on span "Top GSC Keywords" at bounding box center [148, 121] width 50 height 7
click at [414, 113] on html "AI Analytics AI Visibility AI Live-Crawl Activity Knowledge Base Share feedback…" at bounding box center [220, 120] width 440 height 240
click at [402, 131] on div "Edit campaign" at bounding box center [393, 130] width 51 height 11
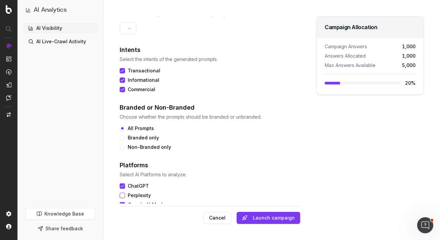
scroll to position [213, 0]
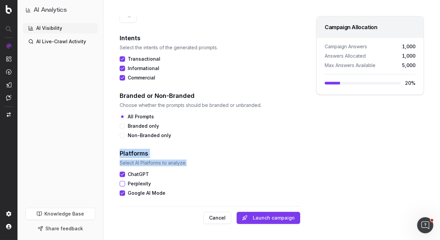
drag, startPoint x: 120, startPoint y: 152, endPoint x: 220, endPoint y: 159, distance: 100.7
click at [221, 159] on div "Platforms Select AI Platforms to analyze." at bounding box center [206, 157] width 172 height 17
click at [220, 160] on p "Select AI Platforms to analyze." at bounding box center [206, 163] width 172 height 7
drag, startPoint x: 117, startPoint y: 152, endPoint x: 217, endPoint y: 167, distance: 100.5
click at [217, 167] on div "Edit Campaign Campaign Name Botify Data source Choose the origin of your campai…" at bounding box center [271, 120] width 336 height 240
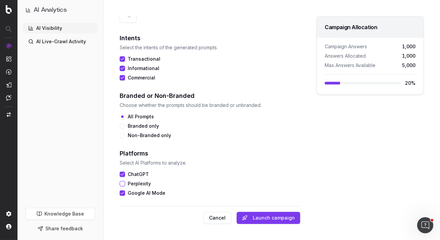
click at [170, 169] on div "Platforms Select AI Platforms to analyze. ChatGPT Perplexity Google AI Mode" at bounding box center [206, 172] width 172 height 47
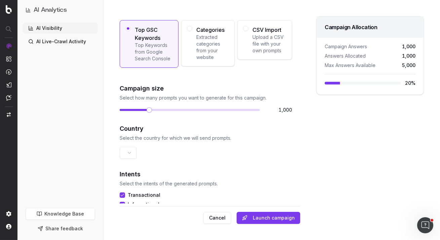
scroll to position [0, 0]
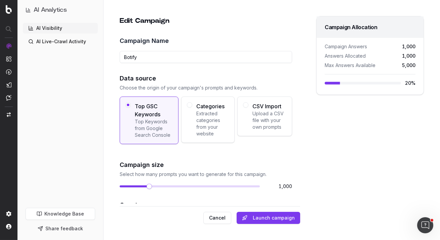
click at [37, 29] on link "AI Visibility" at bounding box center [60, 28] width 75 height 11
click at [57, 31] on link "AI Visibility" at bounding box center [60, 28] width 75 height 11
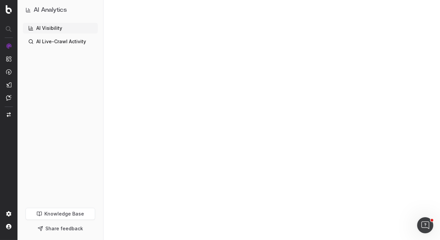
click at [59, 28] on link "AI Visibility" at bounding box center [60, 28] width 75 height 11
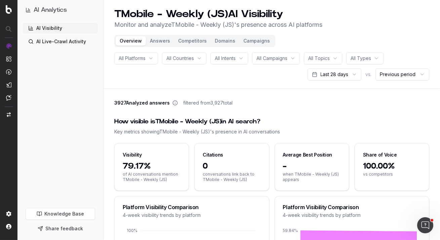
click at [286, 58] on span "All Campaigns" at bounding box center [271, 58] width 31 height 7
click at [306, 43] on header "TMobile - Weekly (JS) AI Visibility Monitor and analyze TMobile - Weekly (JS) '…" at bounding box center [271, 44] width 336 height 89
click at [324, 55] on span "All Topics" at bounding box center [318, 58] width 21 height 7
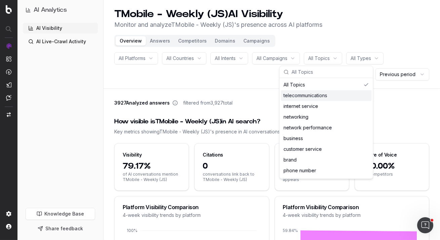
click at [317, 45] on header "TMobile - Weekly (JS) AI Visibility Monitor and analyze TMobile - Weekly (JS) '…" at bounding box center [271, 44] width 336 height 89
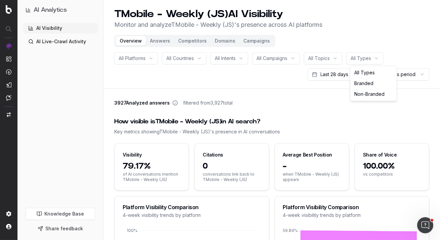
click at [360, 61] on html "AI Analytics AI Visibility AI Live-Crawl Activity Knowledge Base Share feedback…" at bounding box center [220, 120] width 440 height 240
click at [375, 59] on html "AI Analytics AI Visibility AI Live-Crawl Activity Knowledge Base Share feedback…" at bounding box center [220, 120] width 440 height 240
click at [404, 59] on div "All Platforms All Countries All Intents All Campaigns All Topics All Types Last…" at bounding box center [271, 66] width 315 height 28
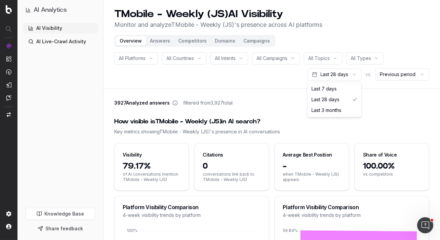
click at [330, 74] on html "AI Analytics AI Visibility AI Live-Crawl Activity Knowledge Base Share feedback…" at bounding box center [220, 120] width 440 height 240
click at [297, 76] on html "AI Analytics AI Visibility AI Live-Crawl Activity Knowledge Base Share feedback…" at bounding box center [220, 120] width 440 height 240
click at [352, 74] on html "AI Analytics AI Visibility AI Live-Crawl Activity Knowledge Base Share feedback…" at bounding box center [220, 120] width 440 height 240
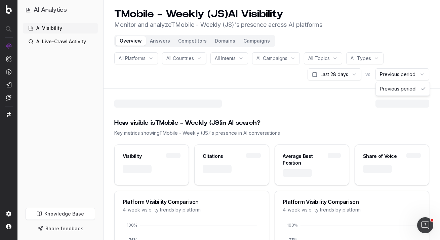
click at [409, 74] on html "AI Analytics AI Visibility AI Live-Crawl Activity Knowledge Base Share feedback…" at bounding box center [220, 120] width 440 height 240
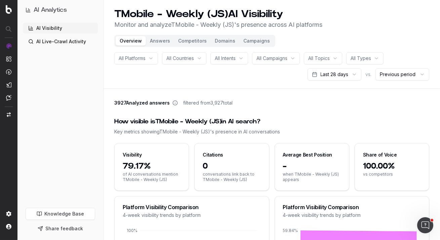
click at [346, 86] on html "AI Analytics AI Visibility AI Live-Crawl Activity Knowledge Base Share feedback…" at bounding box center [220, 120] width 440 height 240
click at [350, 76] on html "AI Analytics AI Visibility AI Live-Crawl Activity Knowledge Base Share feedback…" at bounding box center [220, 120] width 440 height 240
click at [284, 83] on html "AI Analytics AI Visibility AI Live-Crawl Activity Knowledge Base Share feedback…" at bounding box center [220, 120] width 440 height 240
drag, startPoint x: 114, startPoint y: 103, endPoint x: 168, endPoint y: 103, distance: 53.7
click at [168, 103] on span "3927 Analyzed answers" at bounding box center [141, 103] width 55 height 7
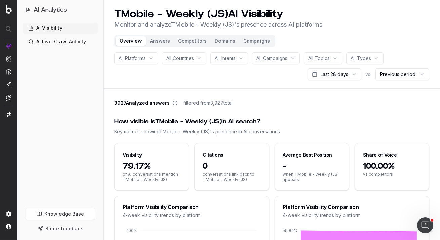
click at [141, 102] on span "3927 Analyzed answers" at bounding box center [141, 103] width 55 height 7
click at [144, 87] on header "TMobile - Weekly (JS) AI Visibility Monitor and analyze TMobile - Weekly (JS) '…" at bounding box center [271, 44] width 336 height 89
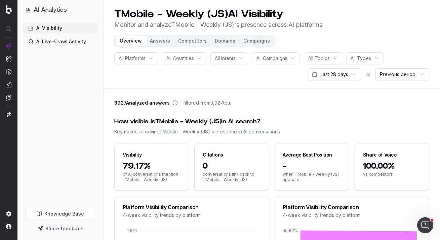
drag, startPoint x: 183, startPoint y: 101, endPoint x: 257, endPoint y: 101, distance: 74.2
click at [258, 101] on div "3927 Analyzed answers filtered from 3,927 total" at bounding box center [271, 104] width 315 height 9
click at [257, 101] on div "3927 Analyzed answers filtered from 3,927 total" at bounding box center [271, 104] width 315 height 9
drag, startPoint x: 236, startPoint y: 104, endPoint x: 180, endPoint y: 103, distance: 56.4
click at [180, 103] on div "3927 Analyzed answers filtered from 3,927 total" at bounding box center [271, 104] width 315 height 9
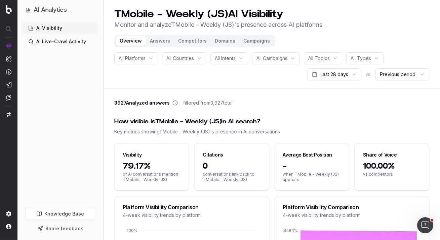
click at [129, 103] on span "3927 Analyzed answers" at bounding box center [141, 103] width 55 height 7
drag, startPoint x: 114, startPoint y: 103, endPoint x: 169, endPoint y: 104, distance: 54.7
click at [169, 104] on div "3927 Analyzed answers filtered from 3,927 total" at bounding box center [173, 103] width 118 height 7
click at [66, 40] on link "AI Live-Crawl Activity" at bounding box center [60, 41] width 75 height 11
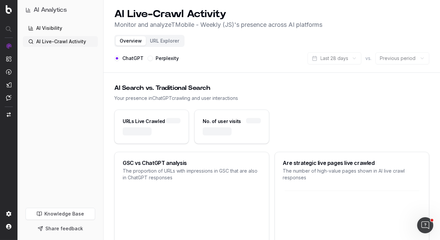
click at [55, 29] on link "AI Visibility" at bounding box center [60, 28] width 75 height 11
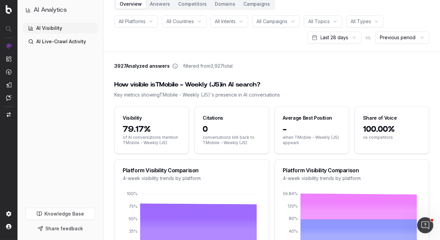
scroll to position [51, 0]
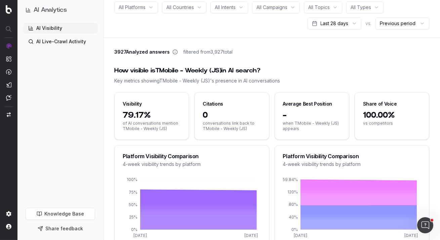
click at [151, 52] on span "3927 Analyzed answers" at bounding box center [141, 52] width 55 height 7
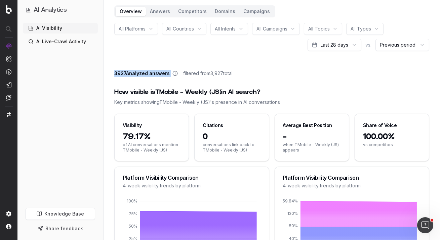
scroll to position [0, 0]
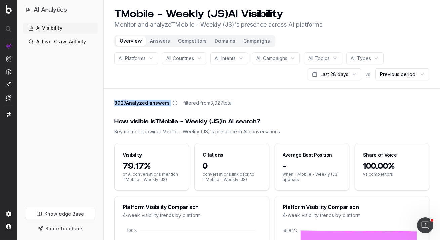
click at [163, 40] on button "Answers" at bounding box center [160, 40] width 28 height 9
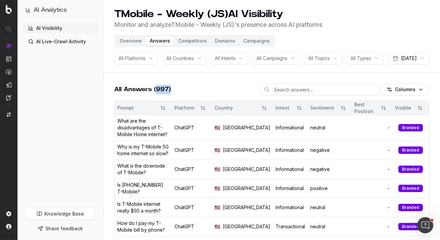
drag, startPoint x: 156, startPoint y: 104, endPoint x: 205, endPoint y: 108, distance: 49.9
click at [205, 101] on div "All Answers (997) Columns" at bounding box center [271, 92] width 315 height 17
click at [401, 73] on header "TMobile - Weekly (JS) AI Visibility Monitor and analyze TMobile - Weekly (JS) '…" at bounding box center [271, 36] width 336 height 73
click at [401, 78] on html "AI Analytics AI Visibility AI Live-Crawl Activity Knowledge Base Share feedback…" at bounding box center [220, 120] width 440 height 240
click at [403, 74] on html "AI Analytics AI Visibility AI Live-Crawl Activity Knowledge Base Share feedback…" at bounding box center [220, 120] width 440 height 240
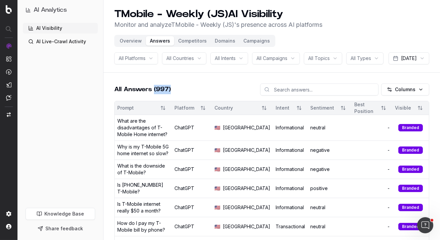
drag, startPoint x: 154, startPoint y: 104, endPoint x: 176, endPoint y: 104, distance: 22.2
click at [176, 101] on div "All Answers (997) Columns" at bounding box center [271, 92] width 315 height 17
click at [132, 40] on button "Overview" at bounding box center [130, 40] width 30 height 9
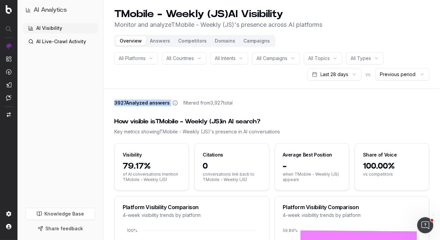
drag, startPoint x: 115, startPoint y: 103, endPoint x: 181, endPoint y: 103, distance: 65.8
click at [181, 103] on div "3927 Analyzed answers filtered from 3,927 total" at bounding box center [173, 103] width 118 height 7
click at [165, 41] on button "Answers" at bounding box center [160, 40] width 28 height 9
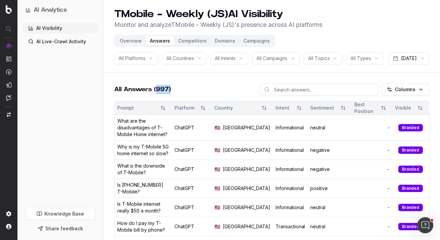
drag, startPoint x: 156, startPoint y: 104, endPoint x: 183, endPoint y: 104, distance: 26.5
click at [183, 101] on div "All Answers (997) Columns" at bounding box center [271, 92] width 315 height 17
click at [255, 42] on button "Campaigns" at bounding box center [256, 40] width 35 height 9
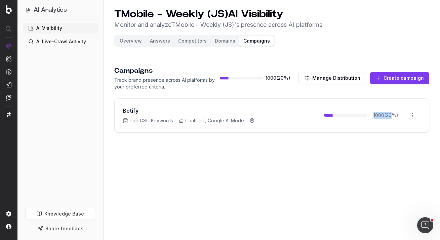
drag, startPoint x: 372, startPoint y: 115, endPoint x: 392, endPoint y: 115, distance: 20.1
click at [392, 115] on span "1000 ( 20 %)" at bounding box center [385, 115] width 32 height 7
click at [397, 119] on div "1000 ( 20 %) Open menu" at bounding box center [372, 115] width 97 height 17
click at [160, 41] on button "Answers" at bounding box center [160, 40] width 28 height 9
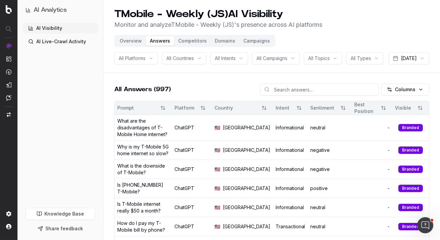
click at [363, 58] on html "AI Analytics AI Visibility AI Live-Crawl Activity Knowledge Base Share feedback…" at bounding box center [220, 120] width 440 height 240
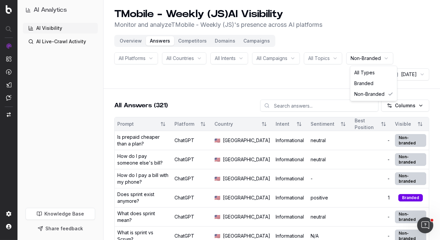
click at [380, 59] on html "AI Analytics AI Visibility AI Live-Crawl Activity Knowledge Base Share feedback…" at bounding box center [220, 120] width 440 height 240
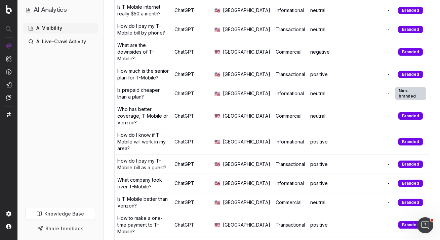
scroll to position [200, 0]
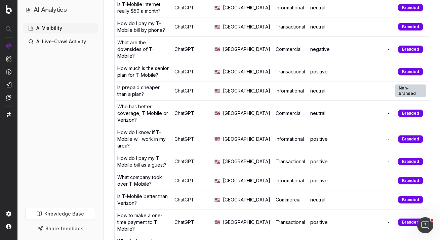
click at [154, 113] on div "Who has better coverage, T-Mobile or Verizon?" at bounding box center [143, 113] width 52 height 20
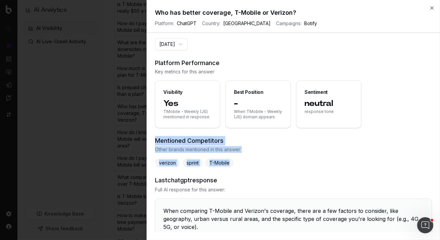
drag, startPoint x: 237, startPoint y: 161, endPoint x: 157, endPoint y: 141, distance: 82.8
click at [157, 141] on section "Mentioned Competitors Other brands mentioned in this answer verizon sprint T-Mo…" at bounding box center [293, 152] width 277 height 32
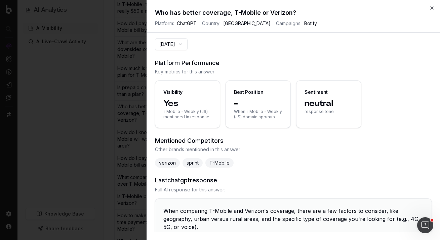
click at [327, 155] on section "Mentioned Competitors Other brands mentioned in this answer verizon sprint T-Mo…" at bounding box center [293, 152] width 277 height 32
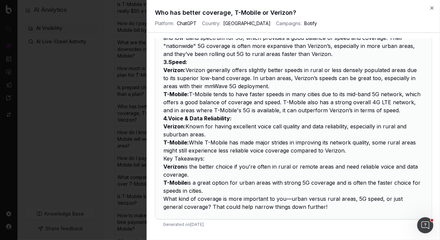
scroll to position [0, 0]
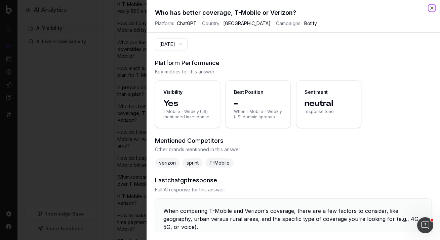
click at [431, 7] on icon "button" at bounding box center [431, 7] width 5 height 5
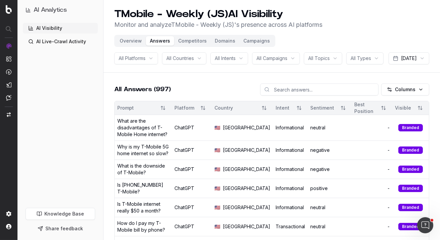
click at [129, 43] on button "Overview" at bounding box center [130, 40] width 30 height 9
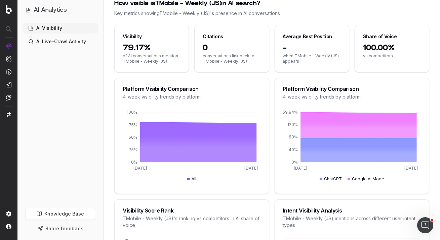
scroll to position [56, 0]
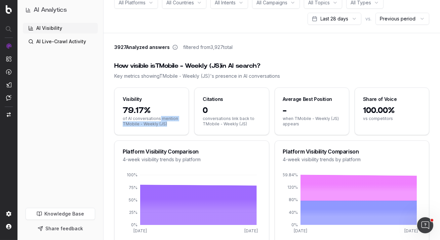
drag, startPoint x: 158, startPoint y: 118, endPoint x: 171, endPoint y: 124, distance: 13.5
click at [171, 124] on span "of AI conversations mention TMobile - Weekly (JS)" at bounding box center [152, 121] width 58 height 11
drag, startPoint x: 203, startPoint y: 103, endPoint x: 250, endPoint y: 125, distance: 52.1
click at [251, 125] on div "Citations 0 conversations link back to TMobile - Weekly (JS)" at bounding box center [231, 112] width 75 height 48
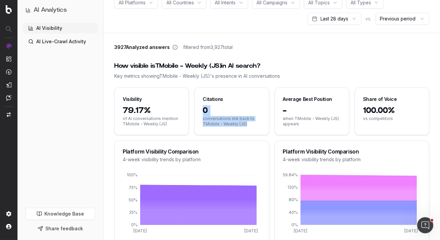
click at [250, 125] on span "conversations link back to TMobile - Weekly (JS)" at bounding box center [231, 121] width 58 height 11
drag, startPoint x: 208, startPoint y: 110, endPoint x: 193, endPoint y: 106, distance: 15.3
click at [193, 106] on div "Visibility 79.17% of AI conversations mention TMobile - Weekly (JS) Citations 0…" at bounding box center [271, 112] width 315 height 48
click at [265, 87] on div "How visible is TMobile - Weekly (JS) in AI search? Key metrics showing TMobile …" at bounding box center [271, 70] width 315 height 34
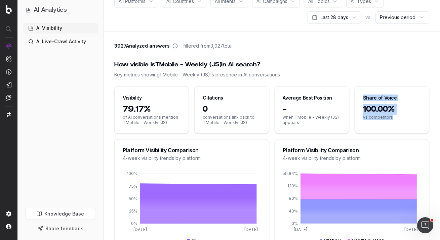
drag, startPoint x: 364, startPoint y: 98, endPoint x: 397, endPoint y: 120, distance: 39.1
click at [397, 120] on div "Share of Voice 100.00% vs competitors" at bounding box center [391, 110] width 75 height 48
click at [397, 120] on span "vs competitors" at bounding box center [392, 117] width 58 height 5
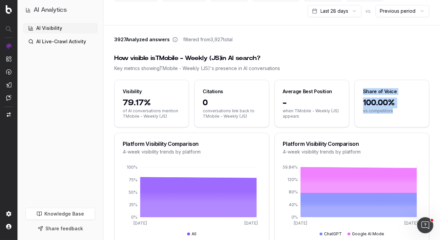
drag, startPoint x: 390, startPoint y: 108, endPoint x: 362, endPoint y: 91, distance: 33.0
click at [362, 91] on div "Share of Voice 100.00% vs competitors" at bounding box center [391, 104] width 75 height 48
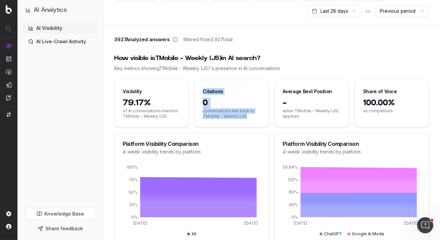
drag, startPoint x: 246, startPoint y: 122, endPoint x: 202, endPoint y: 94, distance: 52.2
click at [202, 94] on div "Citations 0 conversations link back to TMobile - Weekly (JS)" at bounding box center [231, 104] width 75 height 48
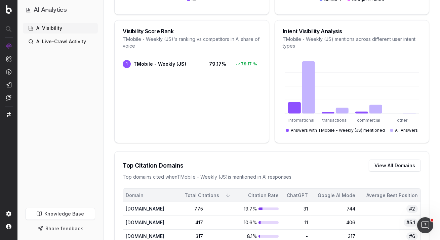
scroll to position [295, 0]
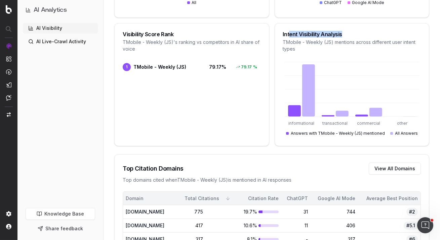
drag, startPoint x: 289, startPoint y: 35, endPoint x: 367, endPoint y: 35, distance: 77.2
click at [367, 35] on div "Intent Visibility Analysis" at bounding box center [352, 34] width 138 height 5
drag, startPoint x: 290, startPoint y: 121, endPoint x: 326, endPoint y: 121, distance: 35.6
click at [326, 121] on g "informational transactional commercial other" at bounding box center [347, 123] width 119 height 5
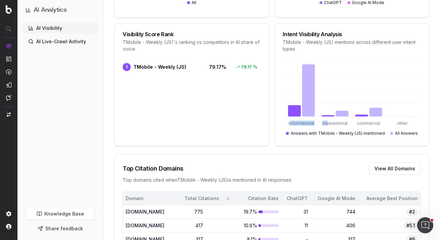
click at [309, 123] on tspan "informational" at bounding box center [301, 123] width 26 height 5
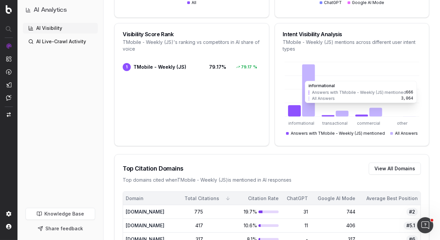
click at [310, 106] on icon at bounding box center [308, 90] width 13 height 52
click at [297, 108] on icon at bounding box center [294, 110] width 13 height 11
click at [310, 108] on icon at bounding box center [308, 90] width 13 height 52
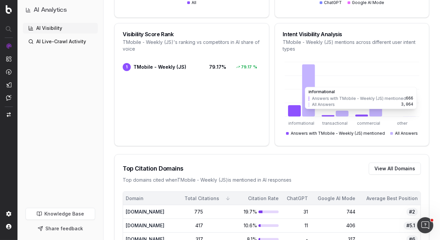
click at [292, 112] on icon at bounding box center [294, 110] width 13 height 11
click at [315, 112] on icon "informational transactional commercial other" at bounding box center [352, 99] width 138 height 78
click at [294, 115] on icon at bounding box center [294, 110] width 13 height 11
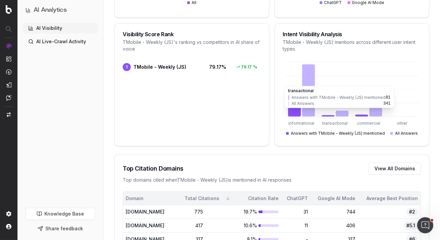
click at [328, 111] on icon "informational transactional commercial other" at bounding box center [352, 99] width 138 height 78
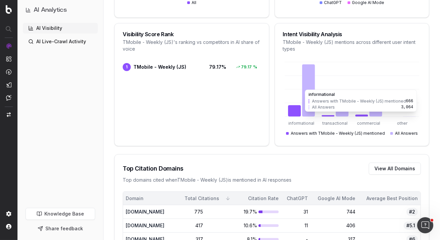
click at [296, 115] on icon at bounding box center [294, 110] width 13 height 11
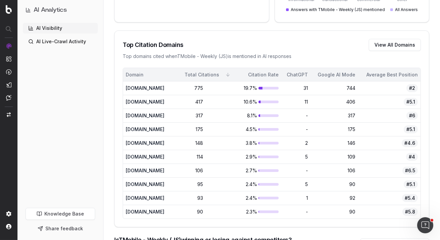
scroll to position [420, 0]
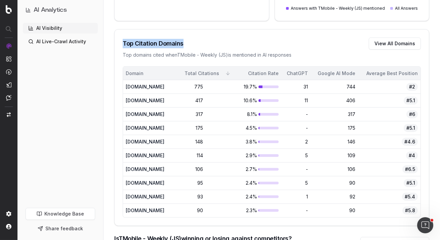
drag, startPoint x: 124, startPoint y: 42, endPoint x: 205, endPoint y: 42, distance: 81.6
click at [205, 42] on div "Top Citation Domains View All Domains" at bounding box center [272, 44] width 298 height 12
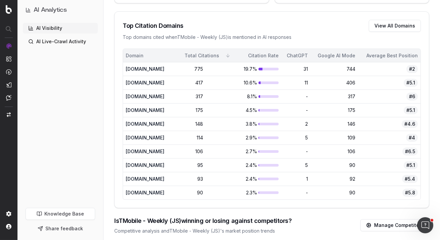
scroll to position [442, 0]
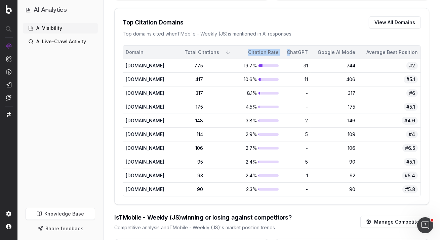
drag, startPoint x: 265, startPoint y: 51, endPoint x: 303, endPoint y: 51, distance: 37.9
click at [303, 51] on tr "Domain Total Citations Citation Rate ChatGPT Google AI Mode Average Best Positi…" at bounding box center [271, 52] width 297 height 13
drag, startPoint x: 213, startPoint y: 66, endPoint x: 271, endPoint y: 64, distance: 58.8
click at [271, 64] on tr "www.t-mobile.com 775 19.7% 31 744 #2" at bounding box center [271, 66] width 297 height 14
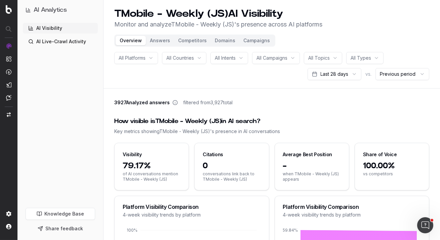
scroll to position [1, 0]
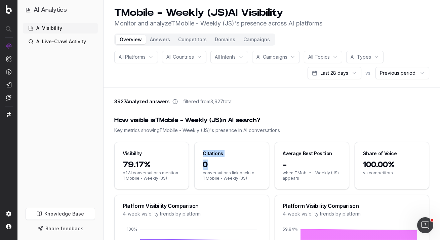
drag, startPoint x: 210, startPoint y: 166, endPoint x: 200, endPoint y: 153, distance: 15.8
click at [200, 153] on div "Citations 0 conversations link back to TMobile - Weekly (JS)" at bounding box center [231, 166] width 75 height 48
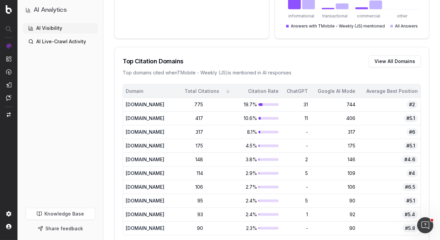
scroll to position [445, 0]
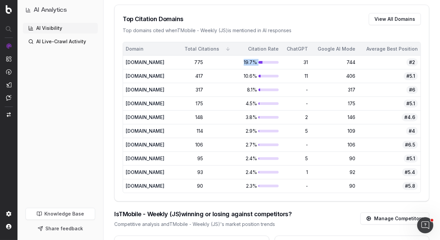
drag, startPoint x: 254, startPoint y: 61, endPoint x: 313, endPoint y: 61, distance: 59.1
click at [313, 61] on tr "www.t-mobile.com 775 19.7% 31 744 #2" at bounding box center [271, 63] width 297 height 14
click at [158, 64] on div "www.t-mobile.com" at bounding box center [147, 62] width 43 height 7
click at [234, 63] on div "775" at bounding box center [207, 62] width 54 height 7
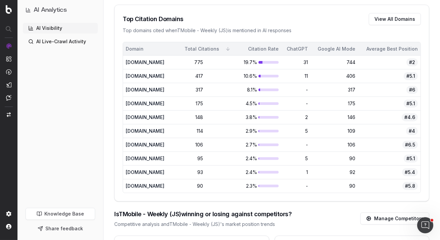
click at [266, 63] on div "19.7%" at bounding box center [258, 62] width 39 height 7
click at [203, 61] on div "775" at bounding box center [191, 62] width 23 height 7
click at [308, 62] on div "31" at bounding box center [296, 62] width 24 height 7
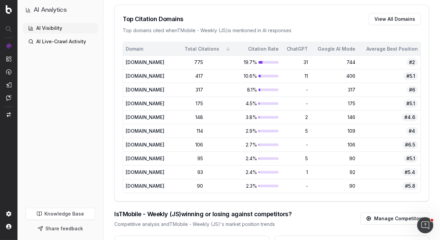
click at [308, 62] on div "31" at bounding box center [296, 62] width 24 height 7
click at [352, 57] on td "744" at bounding box center [333, 63] width 47 height 14
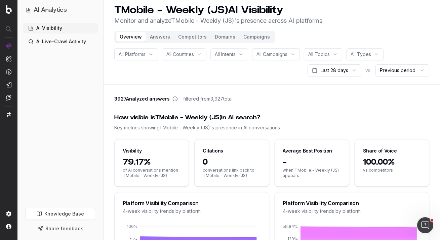
scroll to position [0, 0]
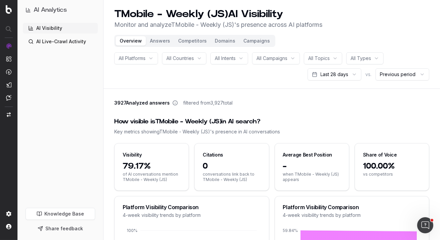
click at [234, 167] on span "0" at bounding box center [231, 166] width 58 height 11
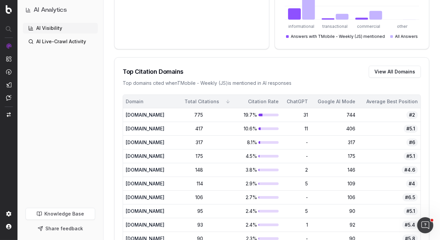
scroll to position [419, 0]
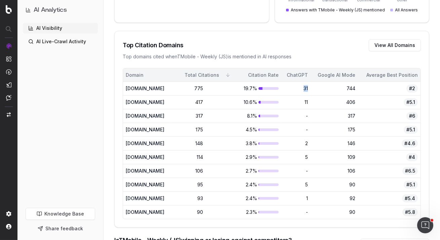
drag, startPoint x: 312, startPoint y: 91, endPoint x: 320, endPoint y: 91, distance: 7.7
click at [310, 91] on td "31" at bounding box center [295, 89] width 29 height 14
drag, startPoint x: 352, startPoint y: 89, endPoint x: 366, endPoint y: 89, distance: 14.1
click at [366, 89] on tr "www.t-mobile.com 775 19.7% 31 744 #2" at bounding box center [271, 89] width 297 height 14
click at [355, 88] on div "744" at bounding box center [334, 88] width 42 height 7
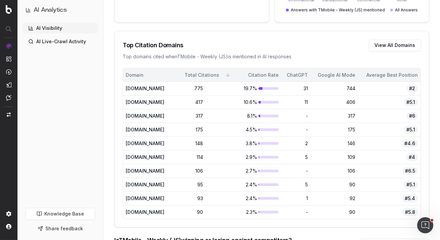
click at [308, 88] on div "31" at bounding box center [296, 88] width 24 height 7
drag, startPoint x: 315, startPoint y: 88, endPoint x: 324, endPoint y: 89, distance: 9.1
click at [310, 89] on td "31" at bounding box center [295, 89] width 29 height 14
drag, startPoint x: 351, startPoint y: 89, endPoint x: 372, endPoint y: 89, distance: 21.5
click at [372, 89] on tr "www.t-mobile.com 775 19.7% 31 744 #2" at bounding box center [271, 89] width 297 height 14
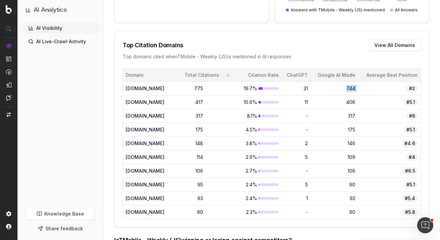
click at [372, 89] on div "#2" at bounding box center [388, 89] width 57 height 8
click at [412, 88] on span "#2" at bounding box center [411, 89] width 11 height 8
drag, startPoint x: 176, startPoint y: 86, endPoint x: 125, endPoint y: 88, distance: 51.4
click at [125, 88] on td "www.t-mobile.com" at bounding box center [147, 89] width 48 height 14
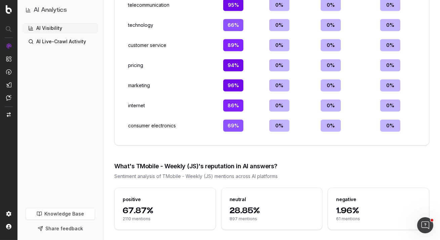
scroll to position [883, 0]
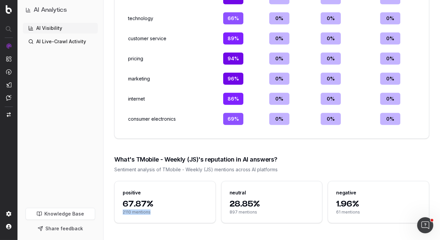
drag, startPoint x: 120, startPoint y: 211, endPoint x: 153, endPoint y: 211, distance: 33.9
click at [153, 211] on div "67.87% 2110 mentions" at bounding box center [164, 211] width 101 height 24
drag, startPoint x: 230, startPoint y: 209, endPoint x: 283, endPoint y: 209, distance: 53.0
click at [283, 210] on span "897 mentions" at bounding box center [271, 212] width 85 height 5
drag, startPoint x: 333, startPoint y: 210, endPoint x: 387, endPoint y: 211, distance: 54.1
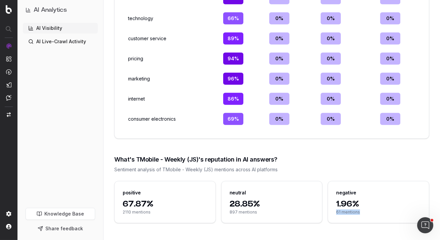
click at [387, 211] on div "1.96% 61 mentions" at bounding box center [378, 211] width 101 height 24
drag, startPoint x: 121, startPoint y: 211, endPoint x: 158, endPoint y: 212, distance: 37.6
click at [158, 212] on div "67.87% 2110 mentions" at bounding box center [164, 211] width 101 height 24
click at [158, 212] on span "2110 mentions" at bounding box center [165, 212] width 85 height 5
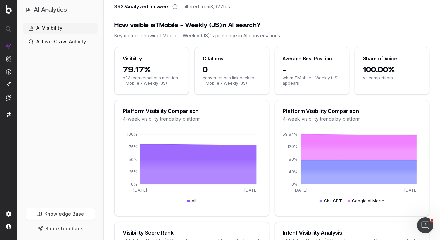
scroll to position [0, 0]
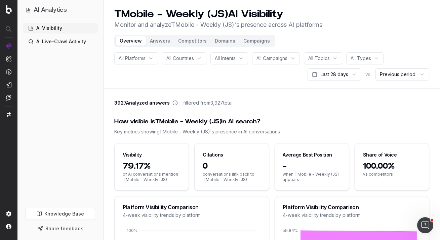
click at [159, 43] on button "Answers" at bounding box center [160, 40] width 28 height 9
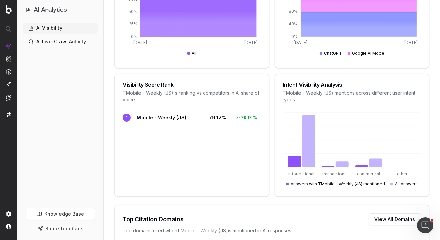
scroll to position [299, 0]
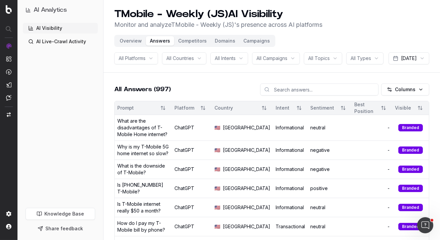
scroll to position [62, 0]
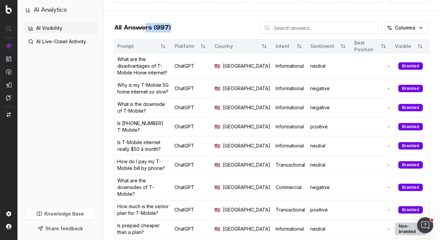
drag, startPoint x: 144, startPoint y: 42, endPoint x: 234, endPoint y: 46, distance: 90.1
click at [234, 39] on div "All Answers (997) Columns" at bounding box center [271, 30] width 315 height 17
click at [227, 39] on div "All Answers (997) Columns" at bounding box center [271, 30] width 315 height 17
click at [128, 76] on div "What are the disadvantages of T-Mobile Home internet?" at bounding box center [143, 66] width 52 height 20
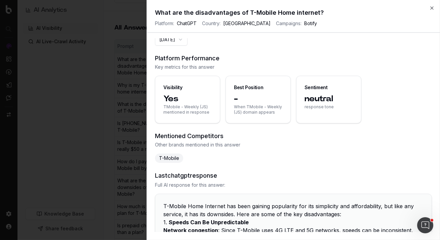
scroll to position [0, 0]
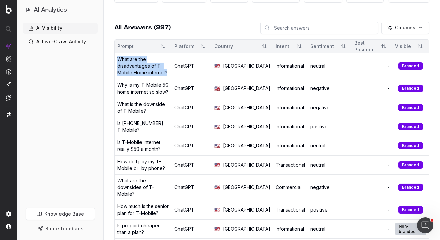
drag, startPoint x: 181, startPoint y: 80, endPoint x: 115, endPoint y: 76, distance: 65.9
click at [115, 76] on td "What are the disadvantages of T-Mobile Home internet?" at bounding box center [142, 66] width 57 height 26
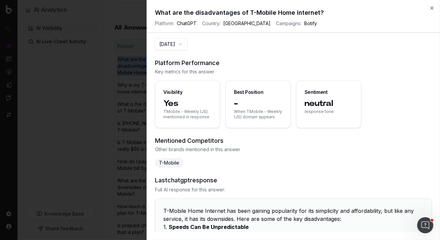
copy div "What are the disadvantages of T-Mobile Home internet?"
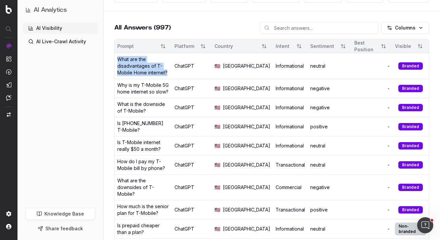
drag, startPoint x: 184, startPoint y: 83, endPoint x: 115, endPoint y: 77, distance: 69.1
click at [115, 77] on td "What are the disadvantages of T-Mobile Home internet?" at bounding box center [142, 66] width 57 height 26
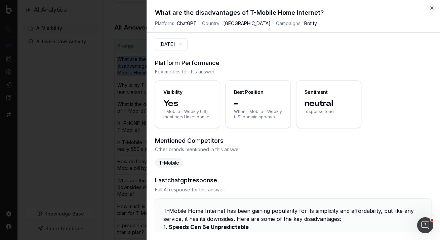
copy div "What are the disadvantages of T-Mobile Home internet?"
click at [187, 47] on button "2025-10-02" at bounding box center [171, 44] width 33 height 12
click at [187, 45] on button "2025-10-02" at bounding box center [171, 44] width 33 height 12
click at [432, 8] on icon "button" at bounding box center [431, 7] width 5 height 5
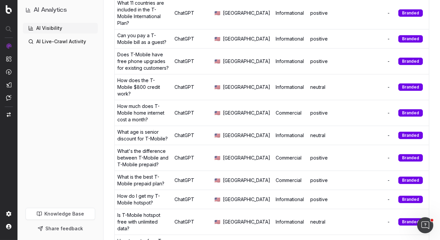
scroll to position [535, 0]
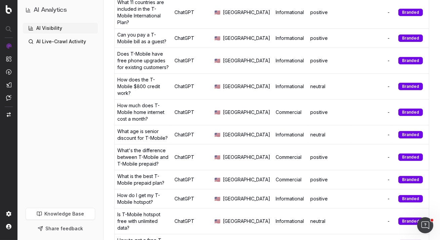
click at [160, 128] on div "What age is senior discount for T-Mobile?" at bounding box center [143, 134] width 52 height 13
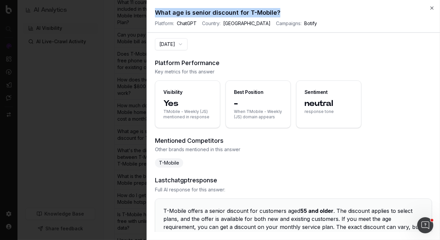
drag, startPoint x: 290, startPoint y: 11, endPoint x: 145, endPoint y: 16, distance: 145.1
copy body "Close What age is senior discount for T-Mobile?"
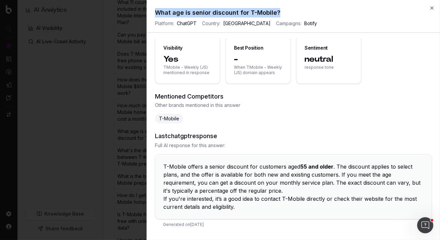
click at [432, 10] on icon "button" at bounding box center [431, 7] width 5 height 5
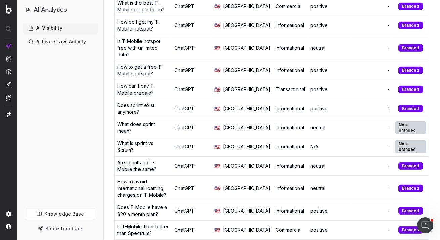
scroll to position [710, 0]
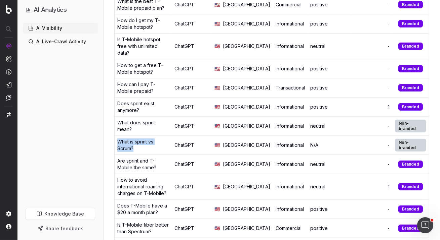
drag, startPoint x: 117, startPoint y: 98, endPoint x: 183, endPoint y: 98, distance: 65.8
click at [169, 139] on div "What is sprint vs Scrum?" at bounding box center [143, 145] width 52 height 13
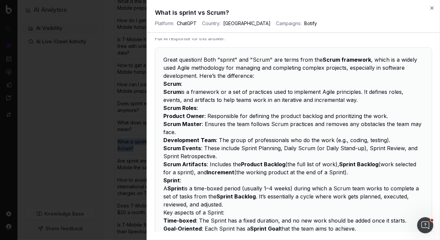
scroll to position [0, 0]
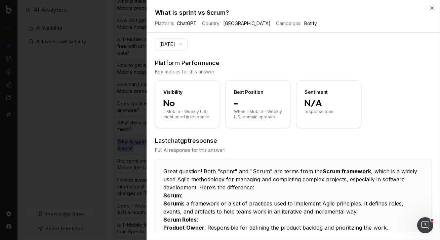
click at [432, 8] on icon "button" at bounding box center [431, 7] width 5 height 5
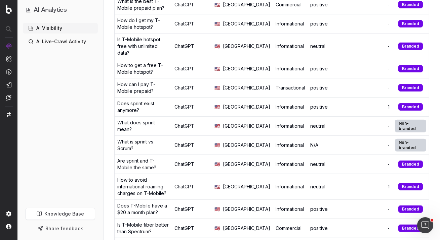
click at [379, 142] on div "-" at bounding box center [371, 145] width 35 height 7
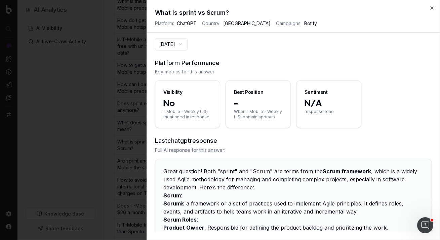
click at [433, 10] on icon "button" at bounding box center [431, 7] width 5 height 5
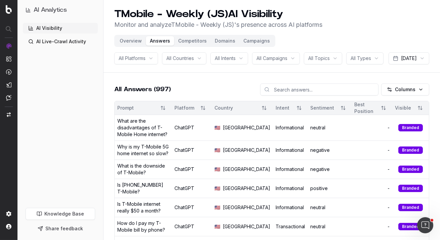
click at [246, 43] on button "Campaigns" at bounding box center [256, 40] width 35 height 9
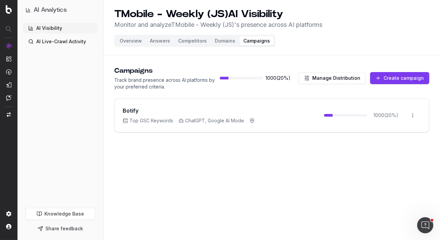
click at [217, 114] on div "Botify" at bounding box center [189, 111] width 132 height 8
click at [410, 115] on html "AI Analytics AI Visibility AI Live-Crawl Activity Knowledge Base Share feedback…" at bounding box center [220, 120] width 440 height 240
click at [384, 133] on div "Edit campaign" at bounding box center [393, 130] width 51 height 11
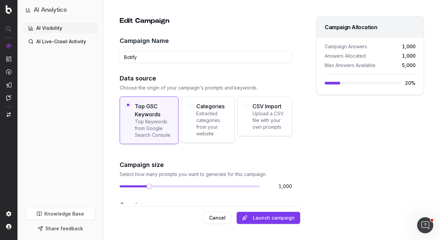
click at [58, 28] on link "AI Visibility" at bounding box center [60, 28] width 75 height 11
click at [217, 218] on button "Cancel" at bounding box center [217, 218] width 28 height 12
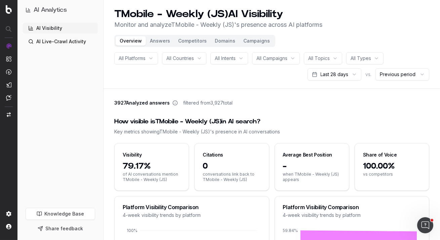
click at [186, 41] on button "Competitors" at bounding box center [192, 40] width 37 height 9
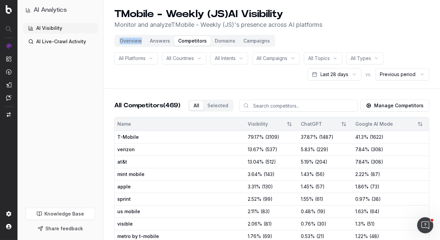
click at [128, 41] on button "Overview" at bounding box center [130, 40] width 30 height 9
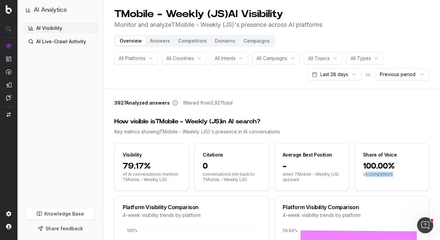
drag, startPoint x: 364, startPoint y: 174, endPoint x: 397, endPoint y: 174, distance: 32.9
click at [397, 174] on span "vs competitors" at bounding box center [392, 174] width 58 height 5
click at [195, 43] on button "Competitors" at bounding box center [192, 40] width 37 height 9
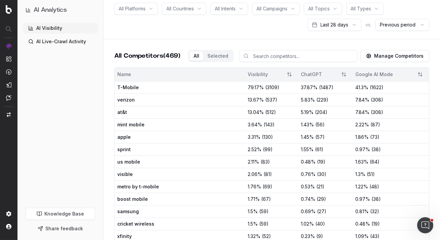
scroll to position [50, 0]
drag, startPoint x: 243, startPoint y: 88, endPoint x: 282, endPoint y: 89, distance: 38.6
click at [282, 89] on td "79.17 % ( 3109 )" at bounding box center [271, 87] width 53 height 12
click at [282, 89] on div "79.17 % ( 3109 )" at bounding box center [271, 87] width 48 height 7
drag, startPoint x: 243, startPoint y: 99, endPoint x: 290, endPoint y: 99, distance: 47.0
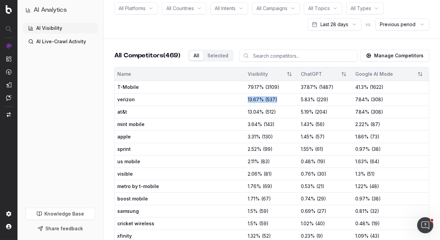
click at [290, 99] on td "13.67 % ( 537 )" at bounding box center [271, 99] width 53 height 12
click at [290, 99] on div "13.67 % ( 537 )" at bounding box center [271, 99] width 48 height 7
drag, startPoint x: 299, startPoint y: 87, endPoint x: 337, endPoint y: 88, distance: 38.0
click at [337, 89] on div "37.87 % ( 1487 )" at bounding box center [324, 87] width 49 height 7
drag, startPoint x: 348, startPoint y: 87, endPoint x: 392, endPoint y: 87, distance: 43.6
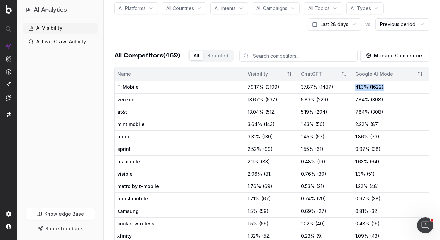
click at [392, 87] on tr "T-Mobile 79.17 % ( 3109 ) 37.87 % ( 1487 ) 41.3 % ( 1622 )" at bounding box center [271, 87] width 314 height 12
click at [392, 87] on div "41.3 % ( 1622 )" at bounding box center [390, 87] width 71 height 7
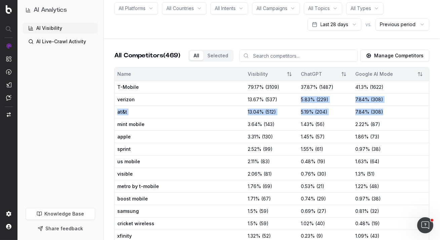
drag, startPoint x: 297, startPoint y: 101, endPoint x: 389, endPoint y: 115, distance: 93.4
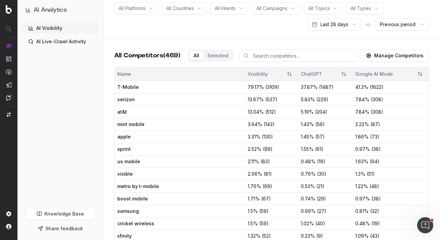
click at [273, 100] on span "( 537 )" at bounding box center [271, 99] width 12 height 7
drag, startPoint x: 263, startPoint y: 99, endPoint x: 278, endPoint y: 99, distance: 15.4
click at [278, 99] on div "13.67 % ( 537 )" at bounding box center [271, 99] width 48 height 7
drag, startPoint x: 262, startPoint y: 110, endPoint x: 290, endPoint y: 110, distance: 27.5
click at [289, 110] on div "13.04 % ( 512 )" at bounding box center [271, 112] width 48 height 7
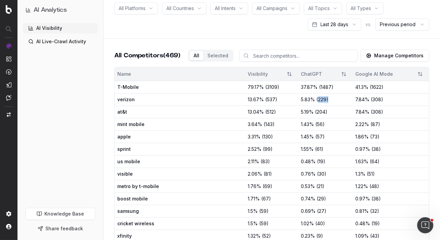
drag, startPoint x: 317, startPoint y: 99, endPoint x: 335, endPoint y: 99, distance: 17.8
click at [335, 99] on div "5.83 % ( 229 )" at bounding box center [324, 99] width 49 height 7
drag, startPoint x: 314, startPoint y: 111, endPoint x: 345, endPoint y: 111, distance: 31.2
click at [342, 111] on div "5.19 % ( 204 )" at bounding box center [324, 112] width 49 height 7
drag, startPoint x: 368, startPoint y: 99, endPoint x: 402, endPoint y: 99, distance: 33.6
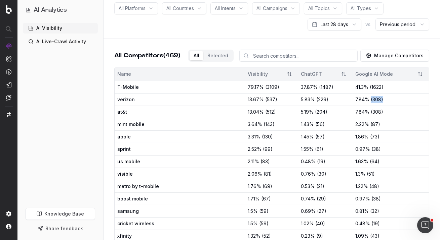
click at [402, 99] on div "7.84 % ( 308 )" at bounding box center [390, 99] width 71 height 7
click at [372, 112] on span "( 308 )" at bounding box center [376, 112] width 12 height 7
drag, startPoint x: 263, startPoint y: 87, endPoint x: 275, endPoint y: 87, distance: 11.4
click at [275, 87] on span "( 3109 )" at bounding box center [272, 87] width 14 height 7
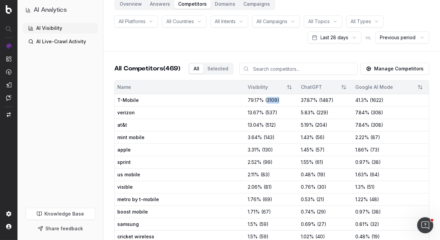
scroll to position [19, 0]
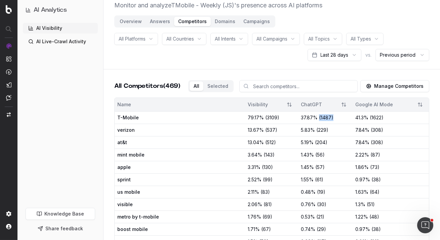
drag, startPoint x: 317, startPoint y: 118, endPoint x: 335, endPoint y: 118, distance: 17.8
click at [335, 118] on div "37.87 % ( 1487 )" at bounding box center [324, 117] width 49 height 7
drag, startPoint x: 370, startPoint y: 118, endPoint x: 405, endPoint y: 118, distance: 34.9
click at [405, 118] on div "41.3 % ( 1622 )" at bounding box center [390, 117] width 71 height 7
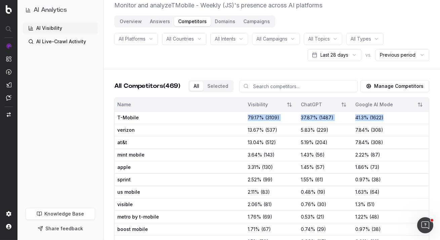
drag, startPoint x: 405, startPoint y: 118, endPoint x: 231, endPoint y: 118, distance: 174.3
click at [231, 118] on tr "T-Mobile 79.17 % ( 3109 ) 37.87 % ( 1487 ) 41.3 % ( 1622 )" at bounding box center [271, 117] width 314 height 12
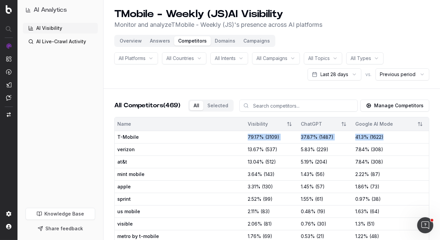
click at [163, 41] on button "Answers" at bounding box center [160, 40] width 28 height 9
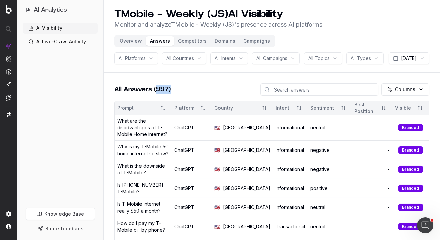
drag, startPoint x: 157, startPoint y: 106, endPoint x: 175, endPoint y: 106, distance: 17.8
click at [175, 101] on div "All Answers (997) Columns" at bounding box center [271, 92] width 315 height 17
click at [181, 41] on button "Competitors" at bounding box center [192, 40] width 37 height 9
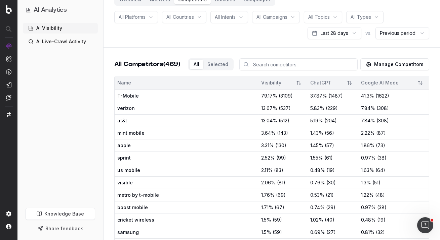
scroll to position [44, 0]
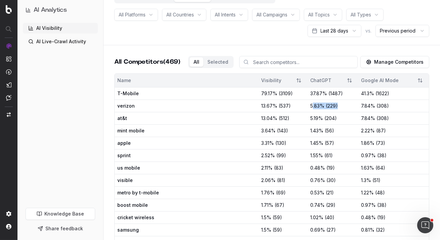
drag, startPoint x: 299, startPoint y: 106, endPoint x: 343, endPoint y: 106, distance: 43.6
click at [343, 106] on div "5.83 % ( 229 )" at bounding box center [332, 106] width 45 height 7
click at [325, 104] on span "( 229 )" at bounding box center [331, 106] width 12 height 7
drag, startPoint x: 316, startPoint y: 107, endPoint x: 326, endPoint y: 107, distance: 10.1
click at [326, 107] on span "( 229 )" at bounding box center [331, 106] width 12 height 7
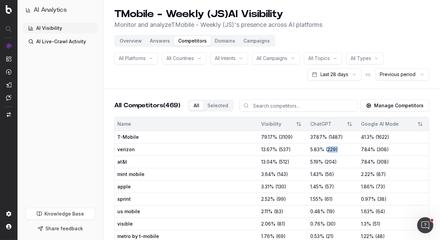
scroll to position [0, 0]
click at [391, 106] on button "Manage Competitors" at bounding box center [394, 106] width 69 height 12
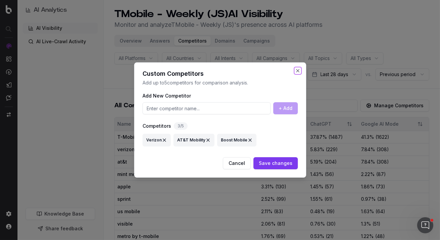
click at [297, 70] on button "Close" at bounding box center [297, 70] width 5 height 5
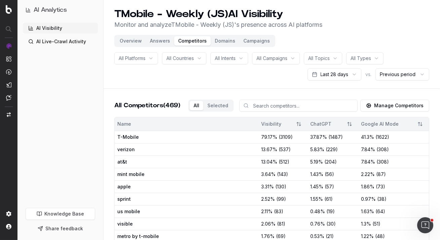
click at [133, 43] on button "Overview" at bounding box center [130, 40] width 30 height 9
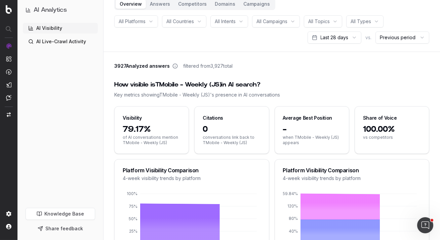
scroll to position [50, 0]
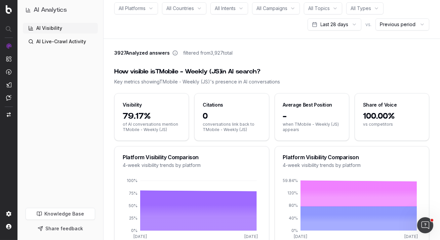
click at [368, 111] on span "100.00%" at bounding box center [392, 116] width 58 height 11
click at [368, 115] on span "100.00%" at bounding box center [392, 116] width 58 height 11
click at [368, 118] on span "100.00%" at bounding box center [392, 116] width 58 height 11
click at [373, 125] on span "vs competitors" at bounding box center [392, 124] width 58 height 5
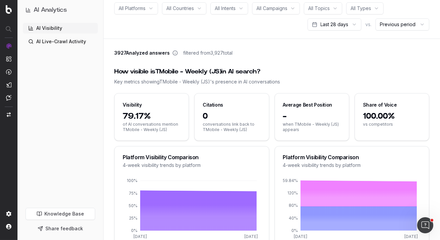
click at [377, 119] on span "100.00%" at bounding box center [392, 116] width 58 height 11
click at [377, 120] on span "100.00%" at bounding box center [392, 116] width 58 height 11
click at [376, 123] on span "vs competitors" at bounding box center [392, 124] width 58 height 5
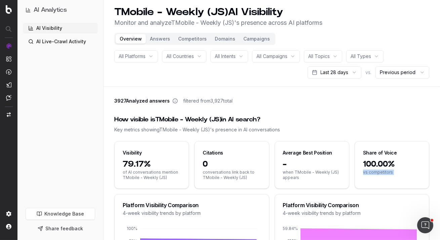
scroll to position [0, 0]
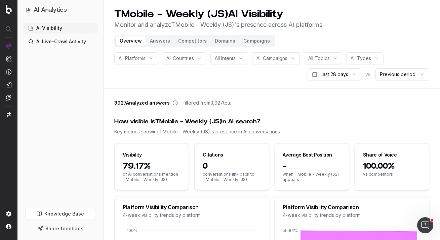
click at [213, 159] on div "Citations" at bounding box center [231, 152] width 74 height 17
click at [217, 155] on div "Citations" at bounding box center [212, 155] width 20 height 7
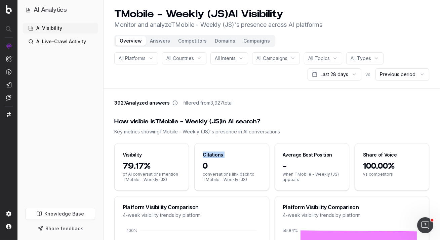
click at [217, 155] on div "Citations" at bounding box center [212, 155] width 20 height 7
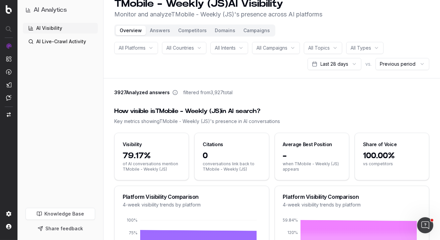
click at [301, 148] on div "Average Best Position" at bounding box center [312, 141] width 74 height 17
click at [128, 151] on span "79.17%" at bounding box center [152, 156] width 58 height 11
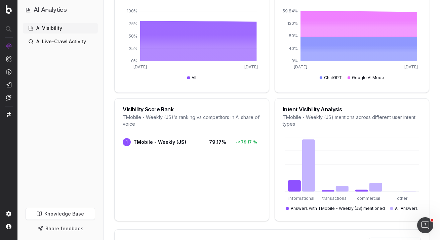
scroll to position [181, 0]
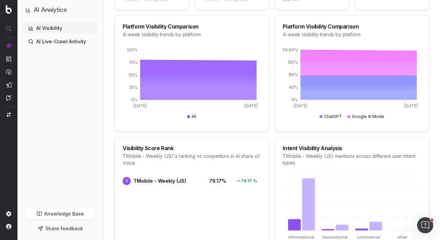
click at [57, 45] on link "AI Live-Crawl Activity" at bounding box center [60, 41] width 75 height 11
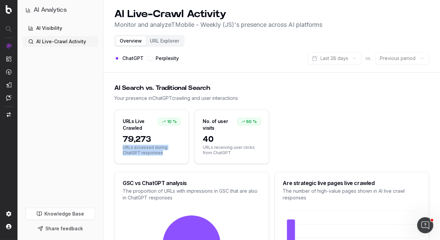
drag, startPoint x: 123, startPoint y: 146, endPoint x: 167, endPoint y: 153, distance: 44.9
click at [167, 153] on span "URLs accessed during ChatGPT responses" at bounding box center [152, 150] width 58 height 11
drag, startPoint x: 201, startPoint y: 146, endPoint x: 257, endPoint y: 152, distance: 55.4
click at [257, 152] on div "40 URLs receiving user clicks from ChatGPT" at bounding box center [231, 149] width 74 height 30
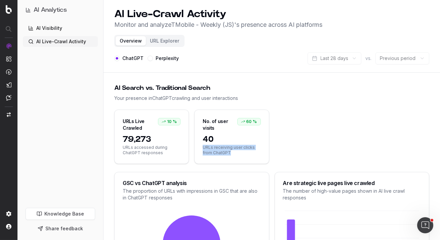
click at [257, 152] on span "URLs receiving user clicks from ChatGPT" at bounding box center [231, 150] width 58 height 11
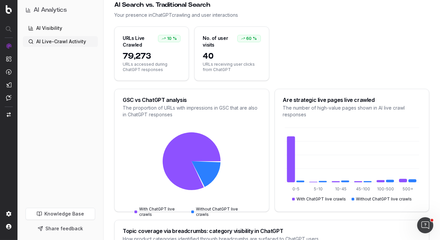
scroll to position [64, 0]
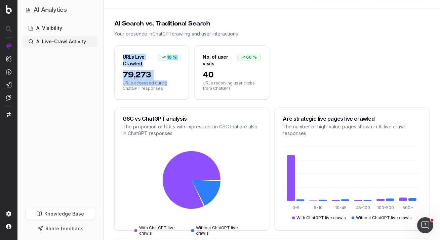
drag, startPoint x: 124, startPoint y: 55, endPoint x: 189, endPoint y: 82, distance: 70.4
click at [189, 82] on div "URLs Live Crawled 10 % 79,273 URLs accessed during ChatGPT responses No. of use…" at bounding box center [271, 72] width 315 height 54
click at [168, 83] on span "URLs accessed during ChatGPT responses" at bounding box center [152, 86] width 58 height 11
drag, startPoint x: 166, startPoint y: 88, endPoint x: 122, endPoint y: 52, distance: 56.9
click at [122, 52] on div "URLs Live Crawled 10 % 79,273 URLs accessed during ChatGPT responses" at bounding box center [151, 72] width 75 height 54
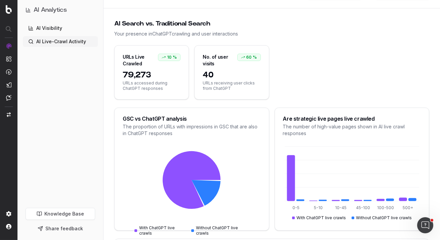
click at [137, 72] on span "79,273" at bounding box center [152, 75] width 58 height 11
drag, startPoint x: 218, startPoint y: 76, endPoint x: 196, endPoint y: 75, distance: 21.8
click at [197, 76] on div "40 URLs receiving user clicks from ChatGPT" at bounding box center [231, 85] width 74 height 30
click at [208, 76] on span "40" at bounding box center [231, 75] width 58 height 11
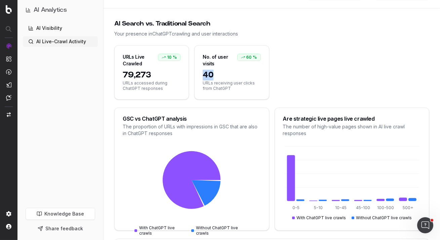
click at [208, 76] on span "40" at bounding box center [231, 75] width 58 height 11
click at [144, 75] on span "79,273" at bounding box center [152, 75] width 58 height 11
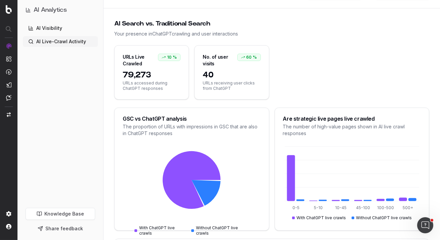
click at [209, 76] on span "40" at bounding box center [231, 75] width 58 height 11
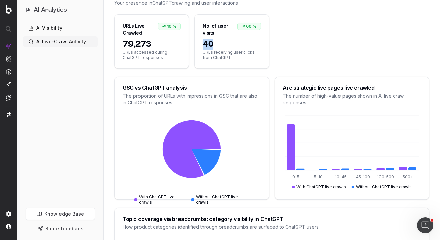
scroll to position [137, 0]
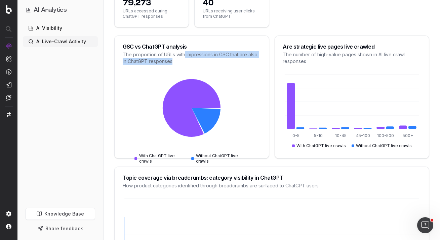
drag, startPoint x: 184, startPoint y: 54, endPoint x: 260, endPoint y: 62, distance: 75.9
click at [260, 62] on div "The proportion of URLs with impressions in GSC that are also in ChatGPT respons…" at bounding box center [192, 57] width 138 height 13
click at [250, 61] on div "The proportion of URLs with impressions in GSC that are also in ChatGPT respons…" at bounding box center [192, 57] width 138 height 13
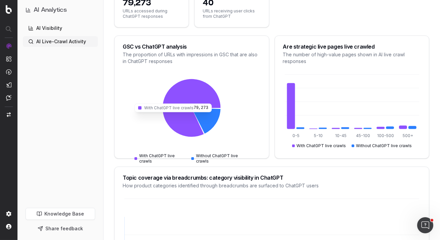
click at [192, 96] on icon at bounding box center [192, 108] width 58 height 58
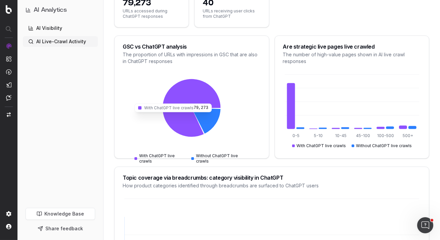
click at [192, 96] on icon at bounding box center [192, 108] width 58 height 58
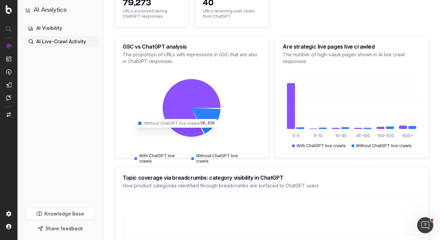
click at [212, 121] on icon at bounding box center [205, 121] width 29 height 26
click at [211, 95] on icon at bounding box center [192, 108] width 58 height 58
click at [211, 110] on icon at bounding box center [205, 121] width 29 height 26
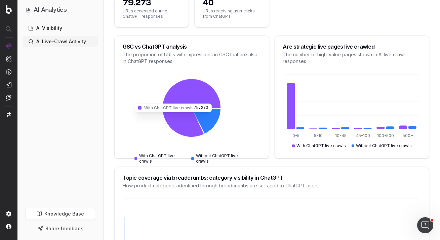
click at [211, 97] on icon at bounding box center [192, 108] width 58 height 58
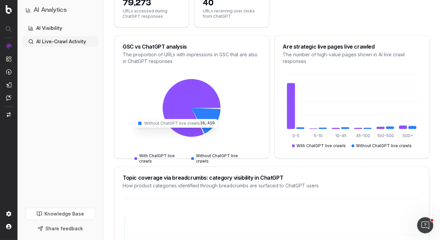
click at [218, 118] on icon at bounding box center [205, 121] width 29 height 26
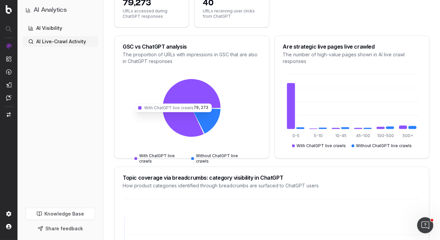
click at [217, 98] on icon at bounding box center [192, 108] width 58 height 58
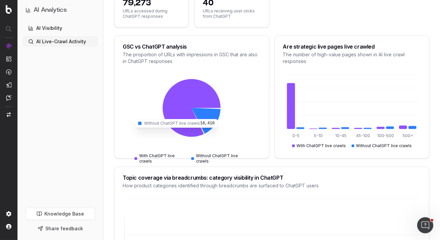
click at [214, 120] on icon at bounding box center [205, 121] width 29 height 26
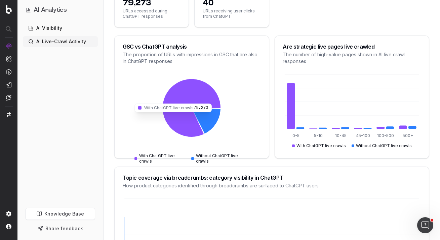
click at [213, 98] on icon at bounding box center [192, 108] width 58 height 58
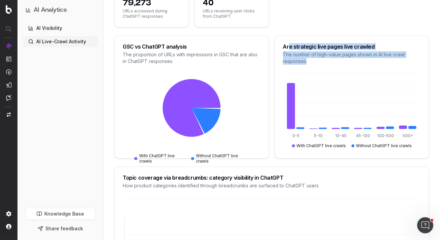
drag, startPoint x: 287, startPoint y: 48, endPoint x: 309, endPoint y: 74, distance: 33.4
click at [309, 74] on div "Are strategic live pages live crawled The number of high-value pages shown in A…" at bounding box center [351, 97] width 155 height 123
click at [308, 74] on icon "0-5 5-10 10-45 45-100 100-500 500+" at bounding box center [352, 112] width 138 height 78
drag, startPoint x: 311, startPoint y: 53, endPoint x: 383, endPoint y: 60, distance: 72.6
click at [383, 60] on div "The number of high-value pages shown in AI live crawl responses" at bounding box center [352, 57] width 138 height 13
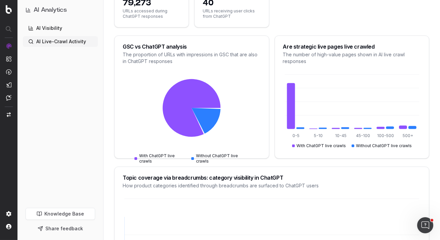
click at [331, 56] on div "The number of high-value pages shown in AI live crawl responses" at bounding box center [352, 57] width 138 height 13
drag, startPoint x: 317, startPoint y: 56, endPoint x: 355, endPoint y: 56, distance: 38.6
click at [355, 56] on div "The number of high-value pages shown in AI live crawl responses" at bounding box center [352, 57] width 138 height 13
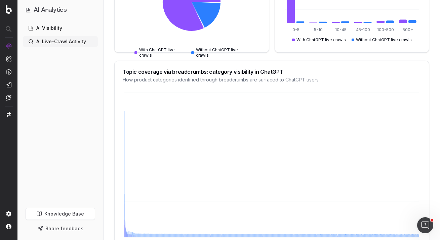
scroll to position [288, 0]
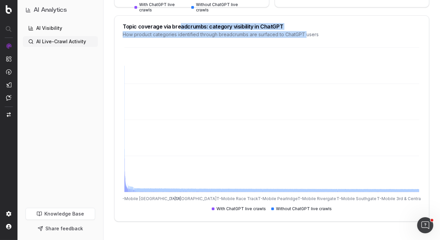
drag, startPoint x: 177, startPoint y: 25, endPoint x: 308, endPoint y: 36, distance: 131.7
click at [308, 36] on div "Topic coverage via breadcrumbs: category visibility in ChatGPT How product cate…" at bounding box center [271, 31] width 314 height 30
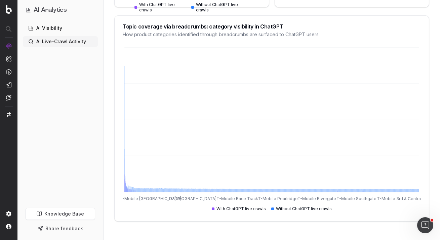
click at [309, 36] on div "How product categories identified through breadcrumbs are surfaced to ChatGPT u…" at bounding box center [272, 34] width 298 height 7
drag, startPoint x: 220, startPoint y: 205, endPoint x: 287, endPoint y: 205, distance: 67.5
click at [287, 205] on div "With ChatGPT live crawls Without ChatGPT live crawls" at bounding box center [271, 206] width 294 height 9
drag, startPoint x: 277, startPoint y: 209, endPoint x: 334, endPoint y: 209, distance: 57.1
click at [334, 209] on div "With ChatGPT live crawls Without ChatGPT live crawls" at bounding box center [271, 206] width 294 height 9
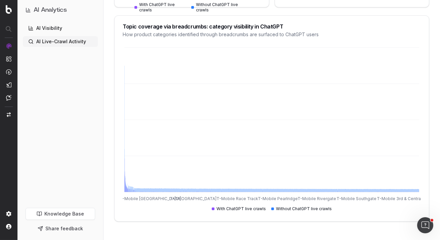
click at [334, 209] on div "With ChatGPT live crawls Without ChatGPT live crawls" at bounding box center [271, 206] width 294 height 9
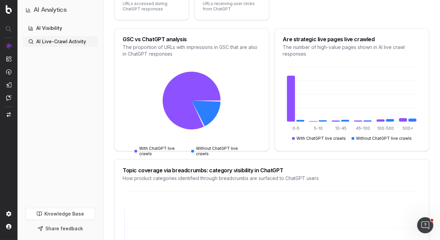
scroll to position [0, 0]
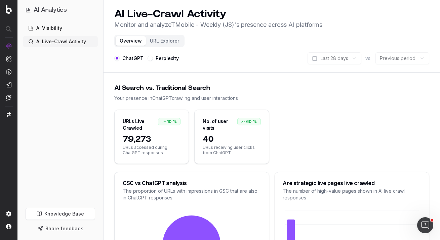
click at [158, 44] on button "URL Explorer" at bounding box center [164, 40] width 37 height 9
click at [166, 41] on button "URL Explorer" at bounding box center [164, 40] width 37 height 9
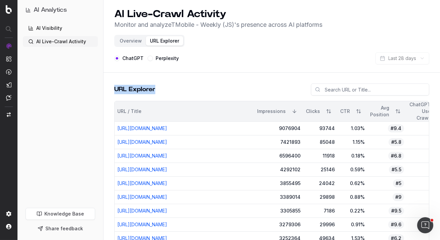
drag, startPoint x: 115, startPoint y: 90, endPoint x: 157, endPoint y: 92, distance: 41.3
click at [157, 92] on div "URL Explorer" at bounding box center [271, 92] width 315 height 17
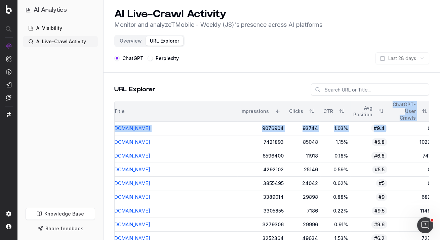
drag, startPoint x: 389, startPoint y: 103, endPoint x: 418, endPoint y: 122, distance: 34.7
click at [411, 114] on div "ChatGPT-User Crawls" at bounding box center [403, 111] width 23 height 20
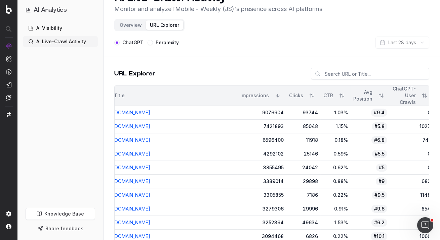
scroll to position [17, 0]
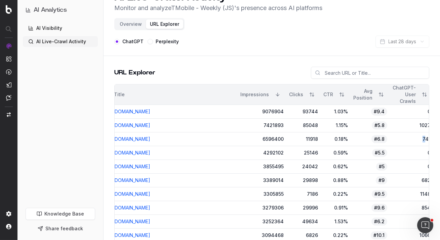
drag, startPoint x: 418, startPoint y: 139, endPoint x: 428, endPoint y: 139, distance: 10.1
click at [427, 139] on td "741" at bounding box center [410, 140] width 43 height 14
click at [419, 123] on div "1027" at bounding box center [411, 125] width 38 height 7
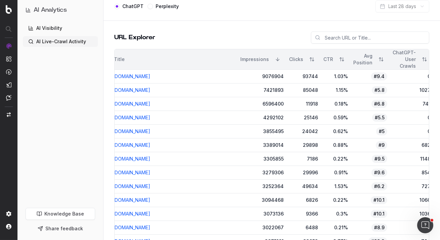
scroll to position [0, 0]
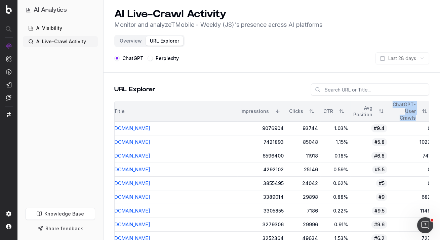
drag, startPoint x: 390, startPoint y: 103, endPoint x: 412, endPoint y: 119, distance: 27.0
click at [412, 119] on div "ChatGPT-User Crawls" at bounding box center [411, 111] width 38 height 20
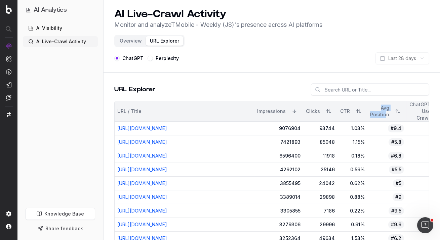
drag, startPoint x: 377, startPoint y: 107, endPoint x: 383, endPoint y: 112, distance: 6.9
click at [383, 112] on div "Avg Position" at bounding box center [379, 111] width 19 height 13
click at [386, 115] on div "Avg Position" at bounding box center [387, 111] width 34 height 13
click at [393, 129] on span "#9.4" at bounding box center [395, 129] width 16 height 8
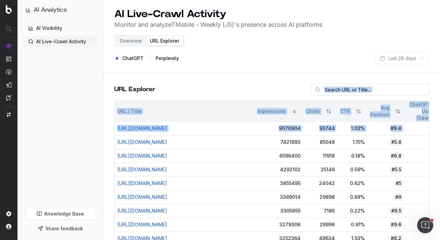
drag, startPoint x: 404, startPoint y: 130, endPoint x: 375, endPoint y: 100, distance: 41.3
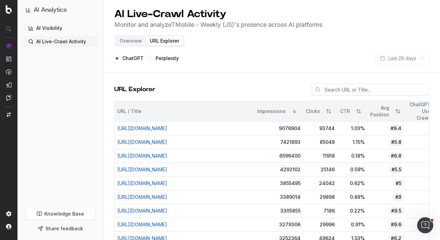
click at [384, 117] on div "Avg Position" at bounding box center [379, 111] width 19 height 13
drag, startPoint x: 376, startPoint y: 105, endPoint x: 380, endPoint y: 109, distance: 6.4
click at [380, 109] on div "Avg Position" at bounding box center [379, 111] width 19 height 13
click at [52, 28] on link "AI Visibility" at bounding box center [60, 28] width 75 height 11
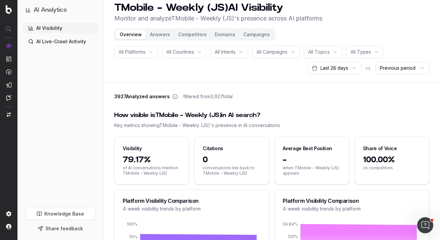
scroll to position [7, 0]
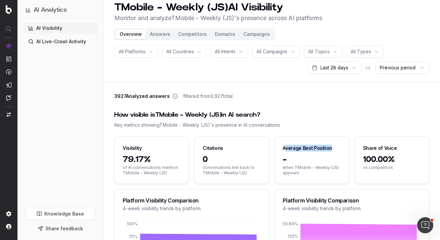
drag, startPoint x: 285, startPoint y: 145, endPoint x: 334, endPoint y: 145, distance: 49.4
click at [334, 145] on div "Average Best Position" at bounding box center [312, 145] width 74 height 17
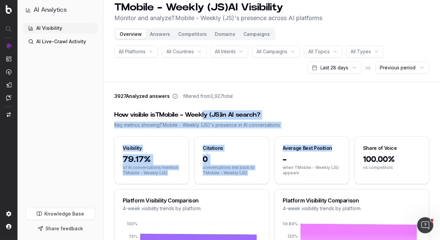
drag, startPoint x: 334, startPoint y: 145, endPoint x: 132, endPoint y: 90, distance: 209.9
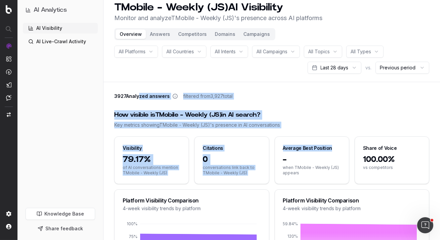
click at [65, 44] on link "AI Live-Crawl Activity" at bounding box center [60, 41] width 75 height 11
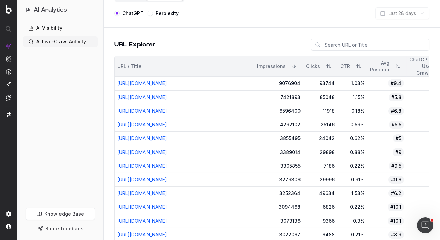
scroll to position [26, 0]
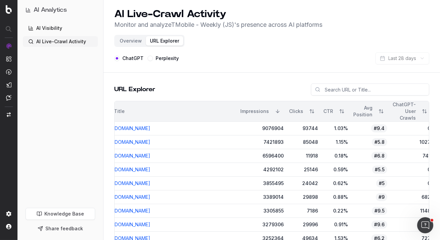
drag, startPoint x: 359, startPoint y: 49, endPoint x: 352, endPoint y: 62, distance: 14.7
click at [352, 62] on header "AI Live-Crawl Activity Monitor and analyze TMobile - Weekly (JS) 's presence ac…" at bounding box center [271, 36] width 336 height 73
drag, startPoint x: 351, startPoint y: 61, endPoint x: 416, endPoint y: 66, distance: 65.0
click at [416, 66] on header "AI Live-Crawl Activity Monitor and analyze TMobile - Weekly (JS) 's presence ac…" at bounding box center [271, 36] width 336 height 73
click at [286, 62] on div "ChatGPT Perplexity Last 28 days" at bounding box center [271, 58] width 315 height 12
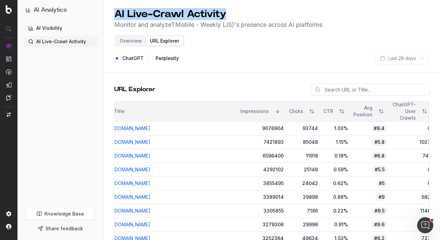
drag, startPoint x: 115, startPoint y: 12, endPoint x: 260, endPoint y: 12, distance: 144.7
click at [260, 12] on h1 "AI Live-Crawl Activity" at bounding box center [218, 14] width 208 height 12
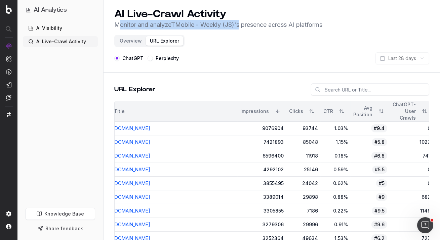
drag, startPoint x: 119, startPoint y: 24, endPoint x: 246, endPoint y: 27, distance: 127.3
click at [246, 27] on p "Monitor and analyze TMobile - Weekly (JS) 's presence across AI platforms" at bounding box center [218, 24] width 208 height 9
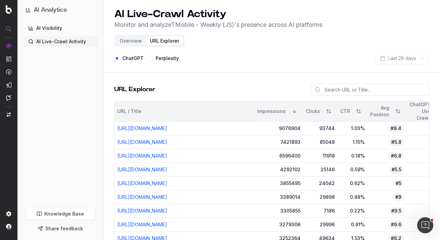
scroll to position [0, 17]
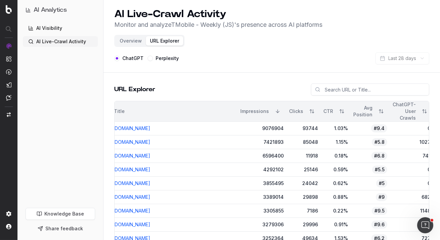
drag, startPoint x: 424, startPoint y: 128, endPoint x: 400, endPoint y: 128, distance: 23.8
click at [402, 128] on div "0" at bounding box center [411, 128] width 38 height 7
click at [408, 131] on div "0" at bounding box center [411, 128] width 38 height 7
click at [127, 41] on button "Overview" at bounding box center [130, 40] width 30 height 9
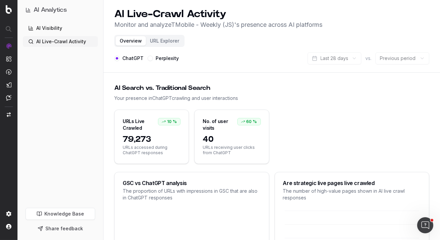
click at [132, 41] on button "Overview" at bounding box center [130, 40] width 30 height 9
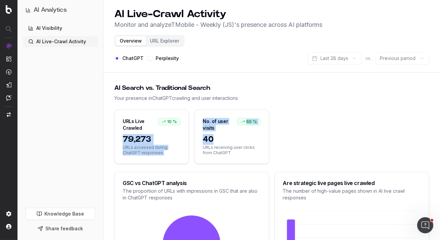
drag, startPoint x: 121, startPoint y: 139, endPoint x: 231, endPoint y: 142, distance: 110.2
click at [231, 142] on div "URLs Live Crawled 10 % 79,273 URLs accessed during ChatGPT responses No. of use…" at bounding box center [271, 137] width 315 height 54
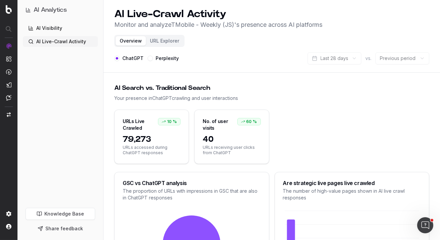
click at [147, 130] on div "URLs Live Crawled" at bounding box center [140, 124] width 35 height 13
click at [246, 98] on div "Your presence in ChatGPT crawling and user interactions" at bounding box center [271, 98] width 315 height 7
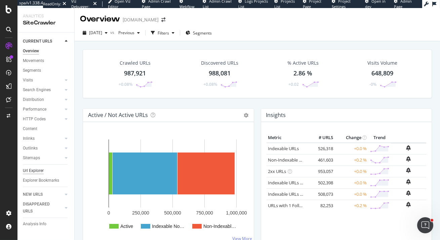
click at [35, 172] on div "Url Explorer" at bounding box center [33, 171] width 21 height 7
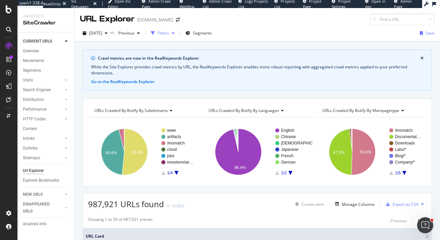
click at [169, 31] on div "Filters" at bounding box center [162, 33] width 11 height 6
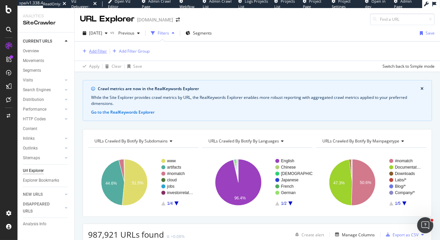
click at [94, 51] on div "Add Filter" at bounding box center [98, 51] width 18 height 6
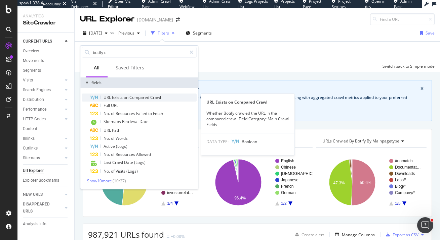
type input "botify c"
click at [164, 99] on div "URL Exists on Compared Crawl" at bounding box center [143, 98] width 107 height 8
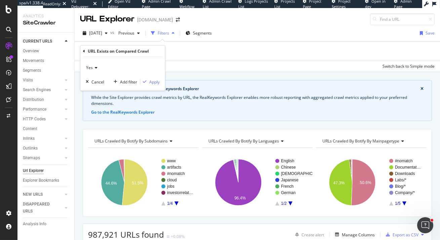
click at [84, 52] on icon at bounding box center [84, 51] width 2 height 4
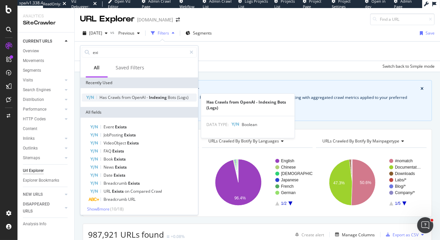
scroll to position [2, 0]
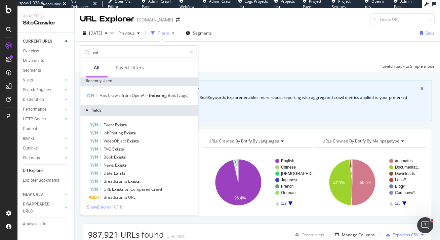
click at [109, 208] on span "Show 8 more" at bounding box center [98, 207] width 22 height 6
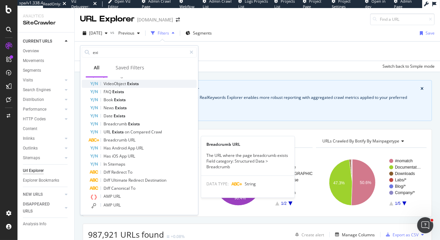
scroll to position [0, 0]
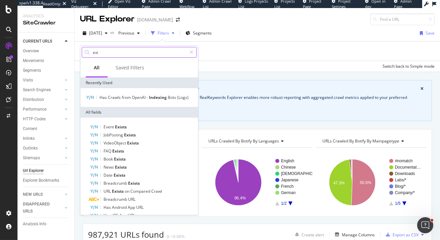
click at [118, 47] on input "exi" at bounding box center [139, 52] width 94 height 10
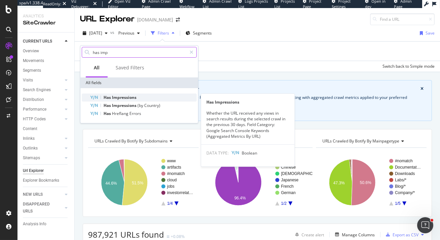
type input "has imp"
click at [109, 97] on span "Has" at bounding box center [107, 98] width 8 height 6
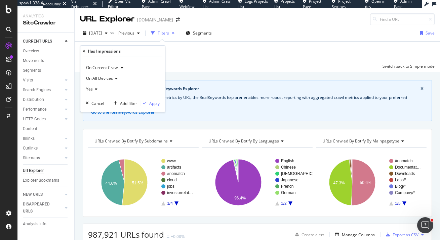
click at [97, 89] on div "Yes" at bounding box center [123, 89] width 74 height 11
click at [101, 113] on div "No" at bounding box center [123, 111] width 72 height 9
click at [153, 104] on div "Apply" at bounding box center [154, 104] width 10 height 6
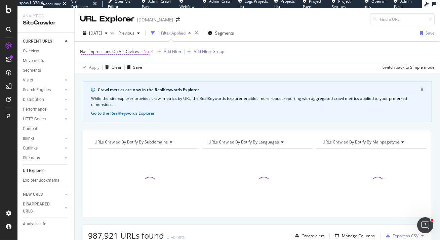
click at [136, 52] on span "Has Impressions On All Devices" at bounding box center [109, 52] width 59 height 6
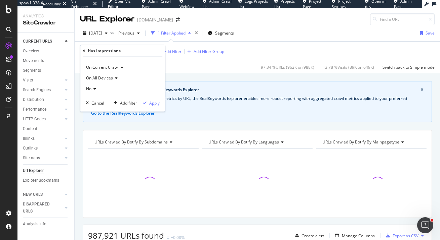
click at [271, 55] on div "Has Impressions On All Devices = No Add Filter Add Filter Group" at bounding box center [257, 52] width 354 height 20
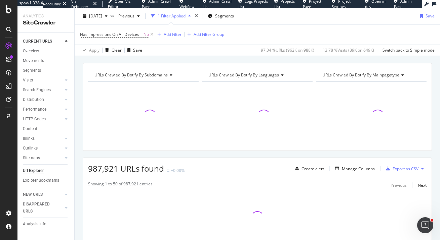
scroll to position [108, 0]
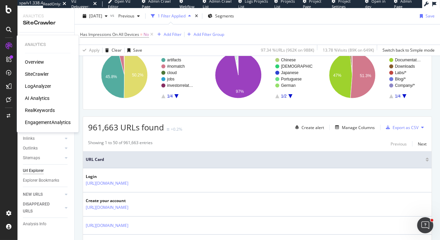
click at [38, 110] on div "RealKeywords" at bounding box center [40, 110] width 30 height 7
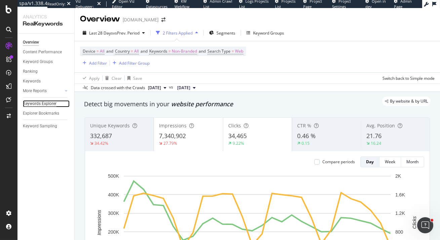
click at [44, 105] on div "Keywords Explorer" at bounding box center [40, 103] width 34 height 7
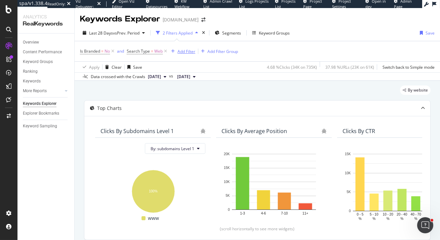
click at [179, 50] on div "Add Filter" at bounding box center [186, 52] width 18 height 6
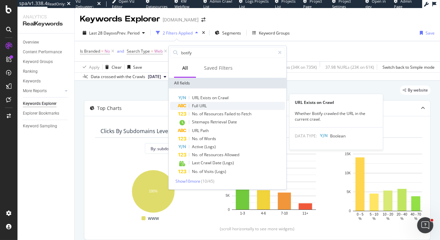
type input "botify"
click at [227, 102] on div "Full URL" at bounding box center [231, 106] width 107 height 8
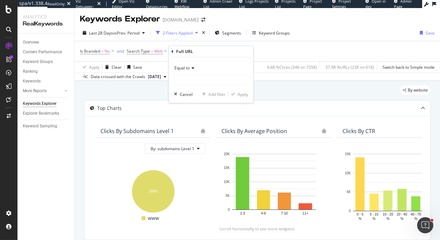
click at [186, 66] on span "Equal to" at bounding box center [181, 68] width 15 height 6
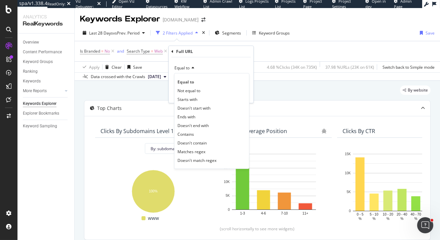
click at [172, 52] on icon at bounding box center [172, 51] width 2 height 4
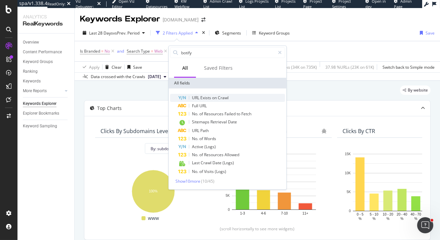
click at [201, 97] on span "Exists" at bounding box center [206, 98] width 12 height 6
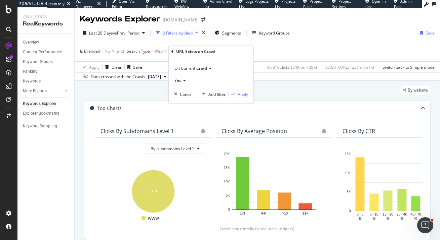
click at [182, 78] on div "Yes" at bounding box center [211, 80] width 74 height 11
click at [191, 103] on div "No" at bounding box center [212, 102] width 72 height 9
click at [245, 94] on div "Apply" at bounding box center [242, 94] width 10 height 6
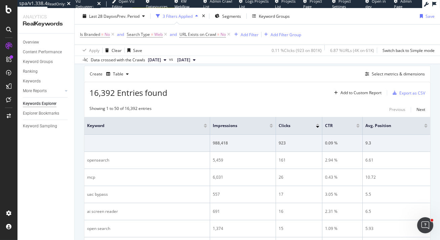
scroll to position [108, 0]
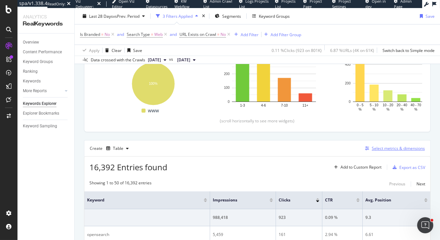
click at [381, 150] on div "Select metrics & dimensions" at bounding box center [397, 149] width 53 height 6
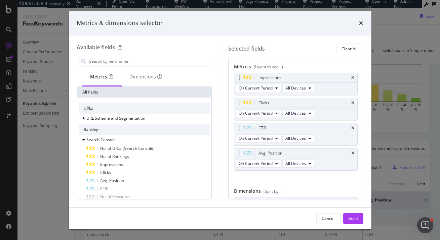
scroll to position [30, 0]
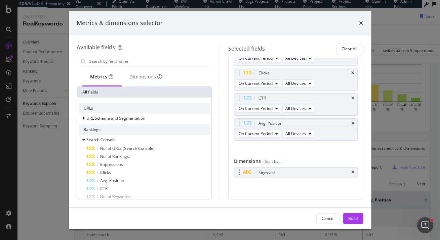
click at [355, 172] on div "Keyword" at bounding box center [295, 172] width 123 height 9
click at [353, 172] on icon "times" at bounding box center [352, 173] width 3 height 4
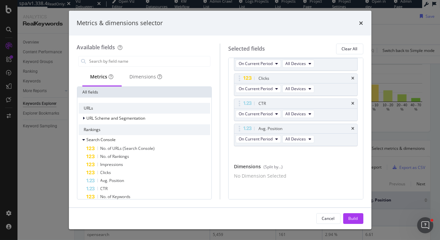
scroll to position [28, 0]
click at [136, 75] on div "Dimensions" at bounding box center [146, 77] width 33 height 7
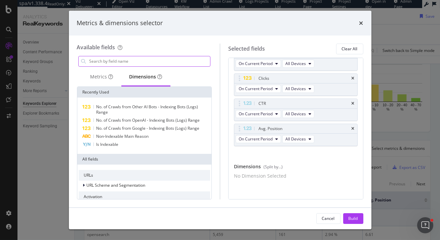
click at [135, 60] on input "modal" at bounding box center [150, 61] width 122 height 10
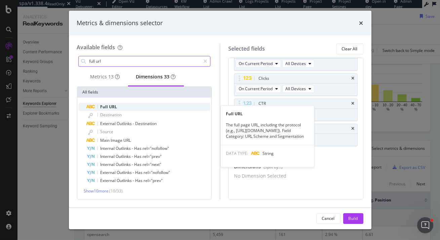
type input "full url"
click at [113, 106] on div "Full URL" at bounding box center [149, 107] width 124 height 8
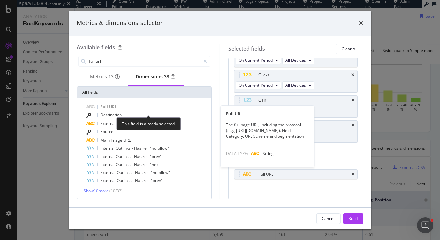
scroll to position [30, 0]
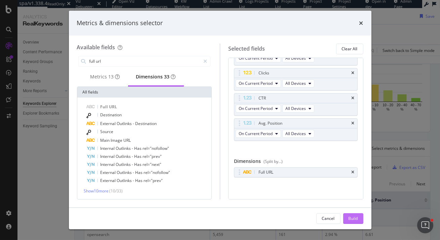
click at [350, 217] on div "Build" at bounding box center [352, 219] width 9 height 6
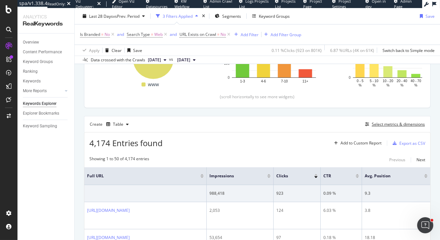
scroll to position [182, 0]
